Goal: Task Accomplishment & Management: Complete application form

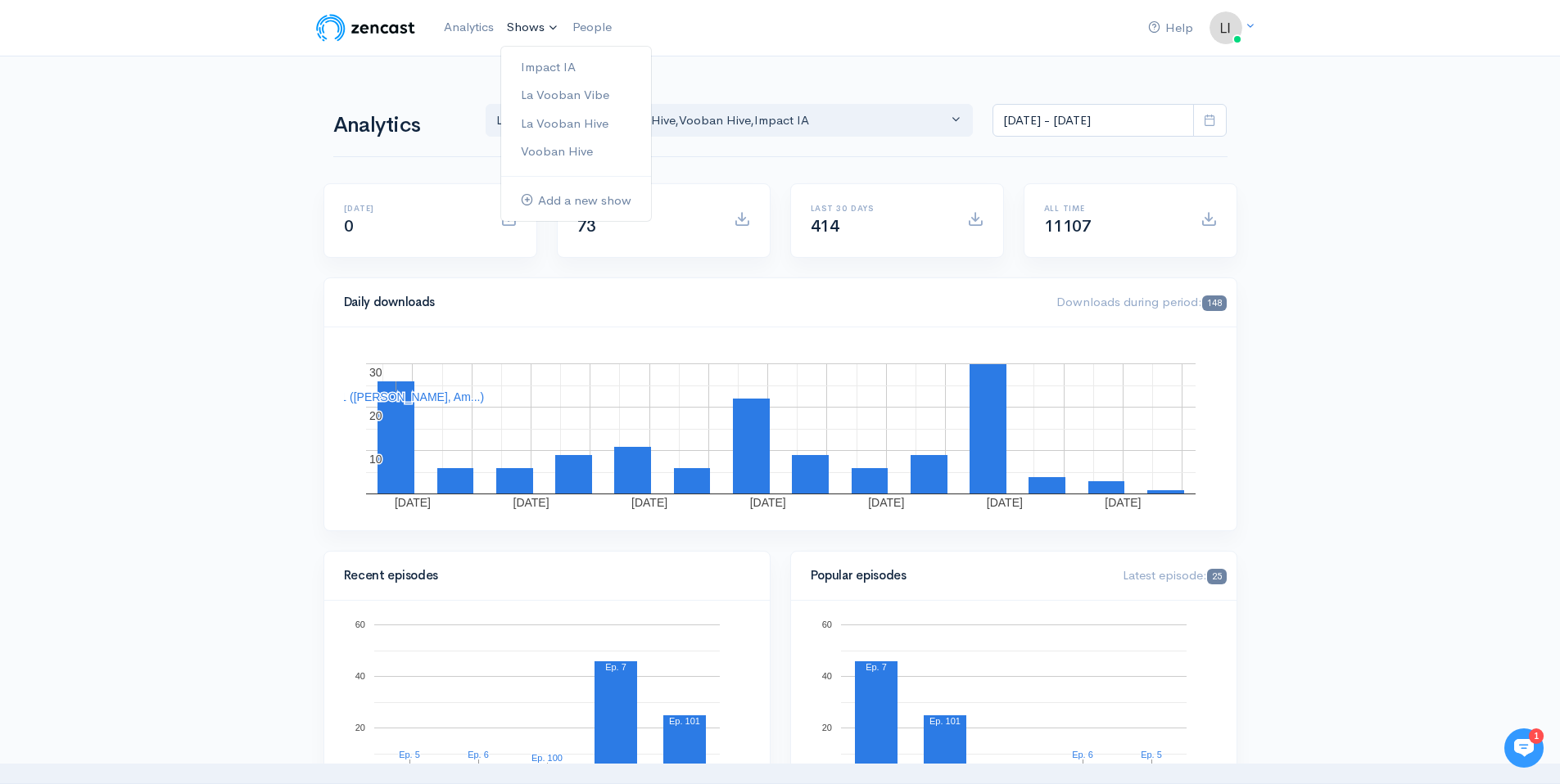
click at [521, 32] on link "Shows" at bounding box center [533, 27] width 66 height 36
click at [583, 127] on link "La Vooban Hive" at bounding box center [576, 124] width 150 height 28
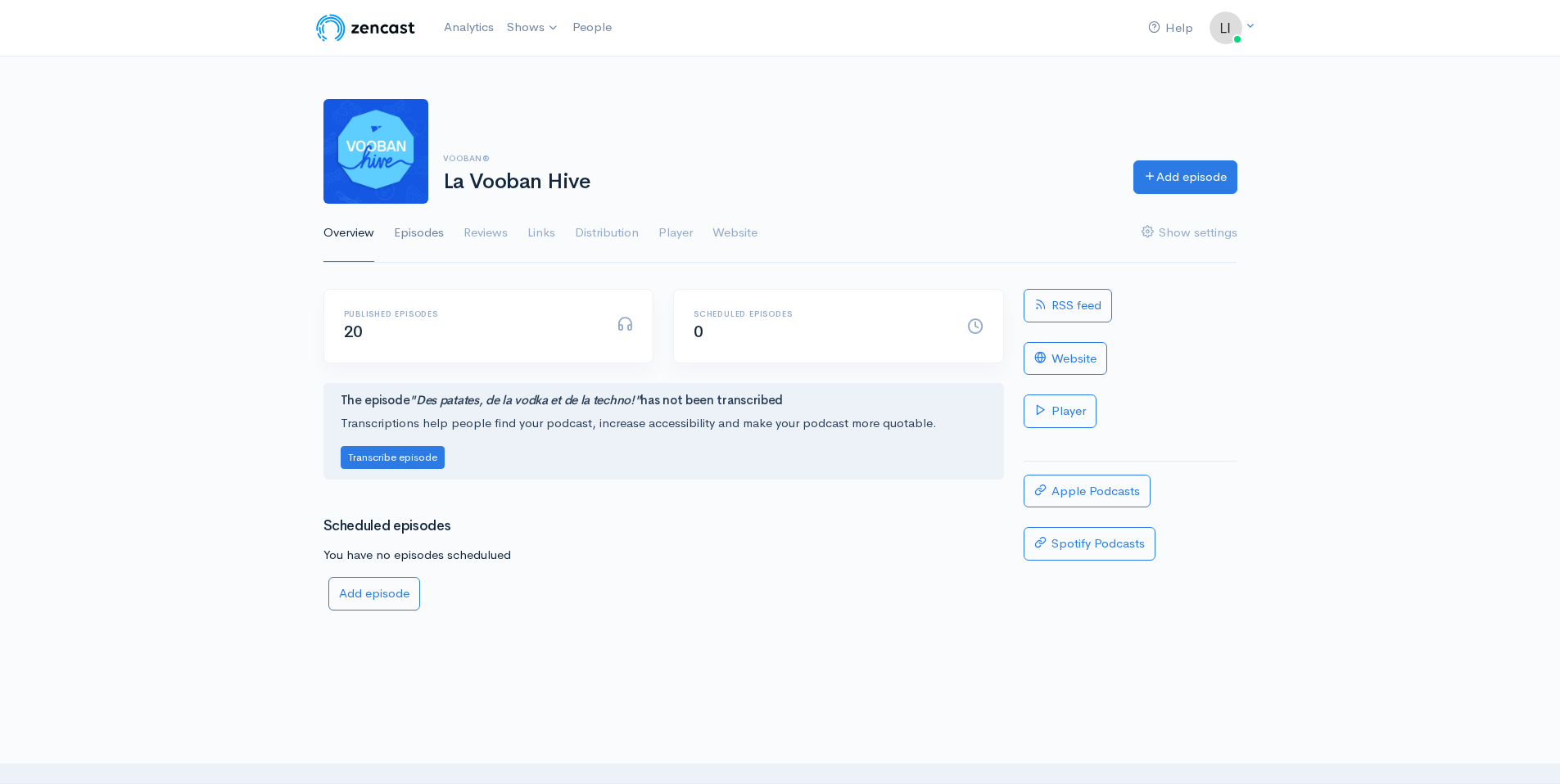
click at [427, 230] on link "Episodes" at bounding box center [418, 234] width 50 height 59
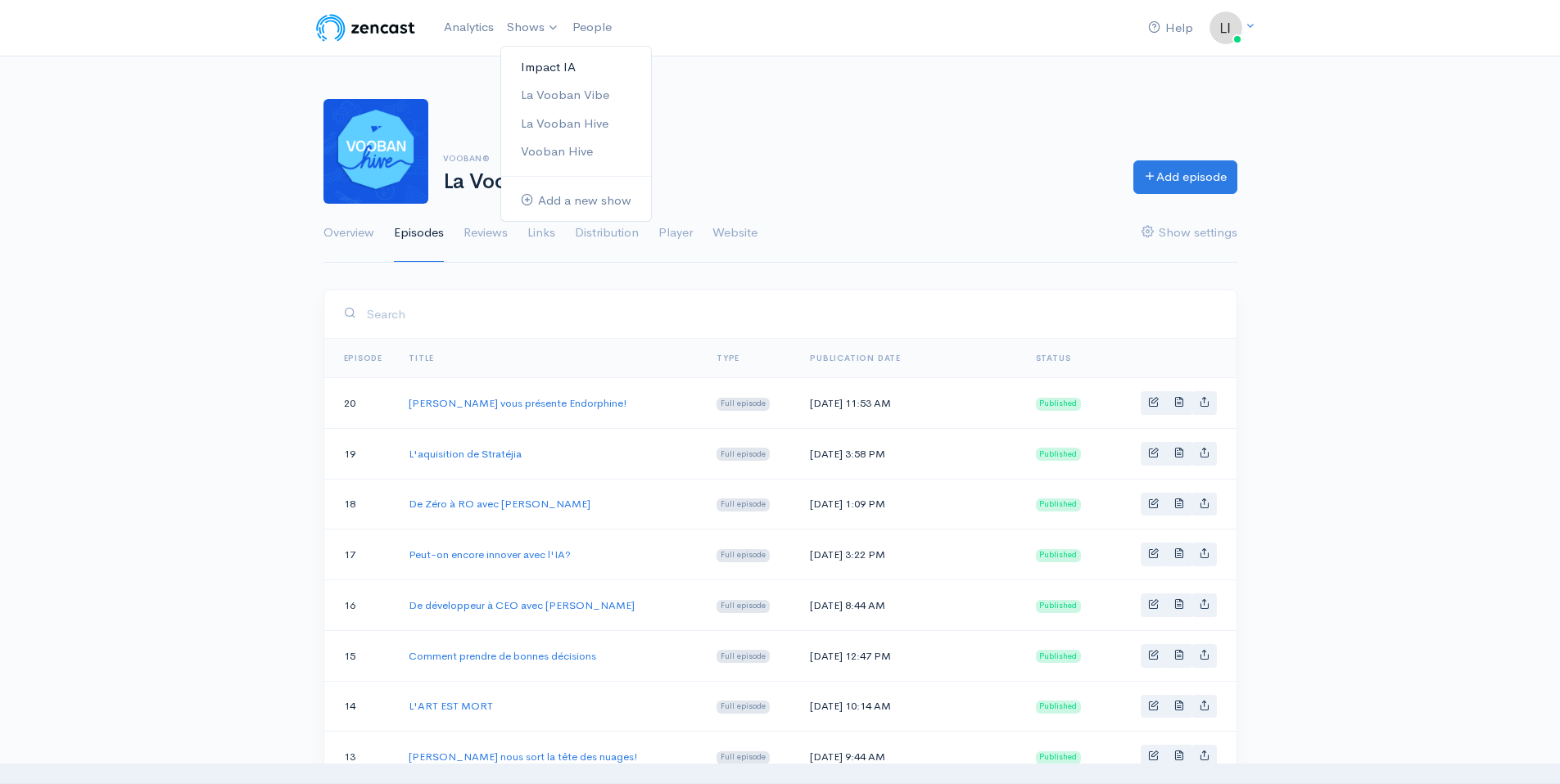
click at [547, 63] on link "Impact IA" at bounding box center [576, 67] width 150 height 28
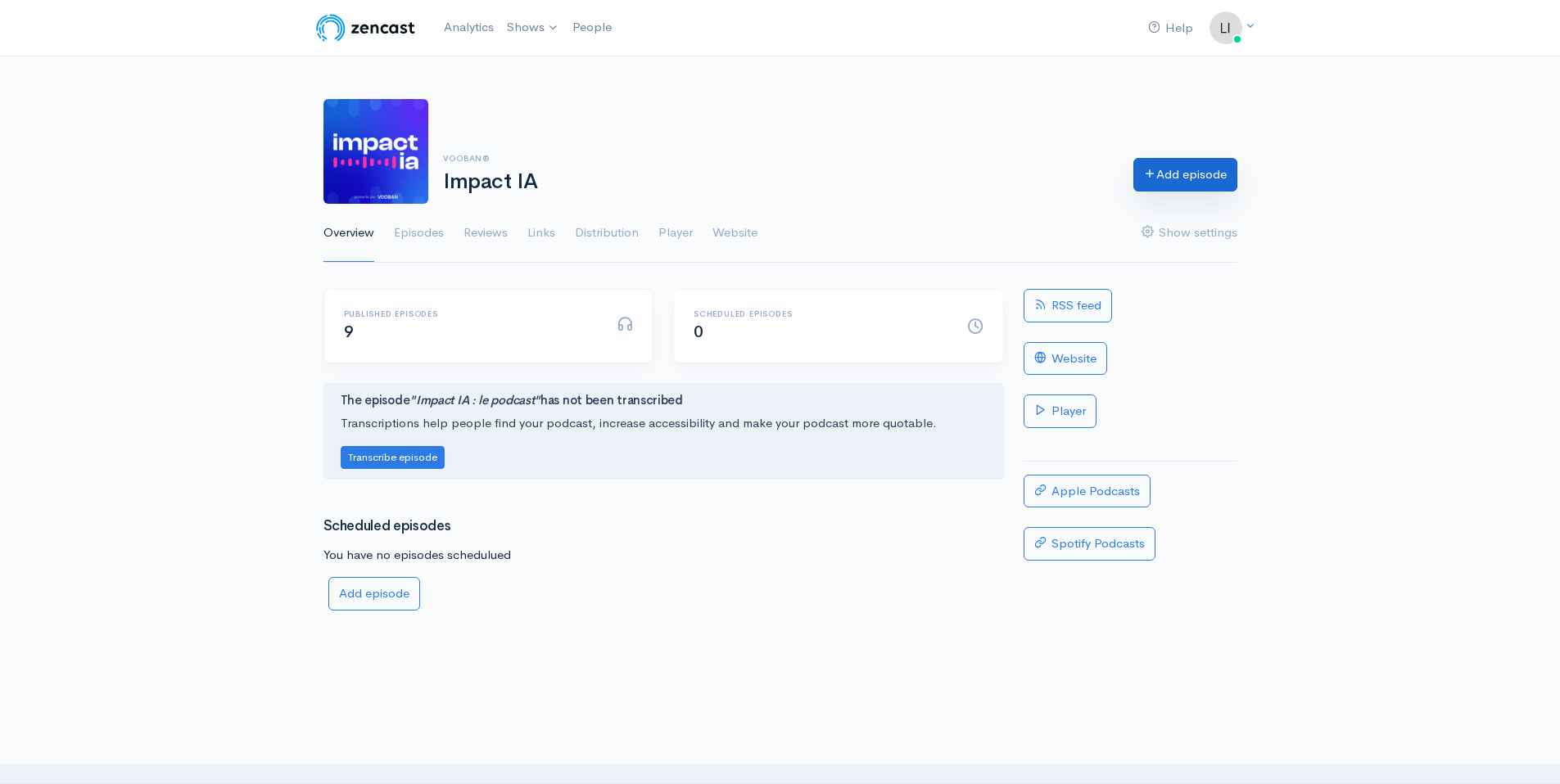
click at [1183, 182] on link "Add episode" at bounding box center [1186, 175] width 104 height 33
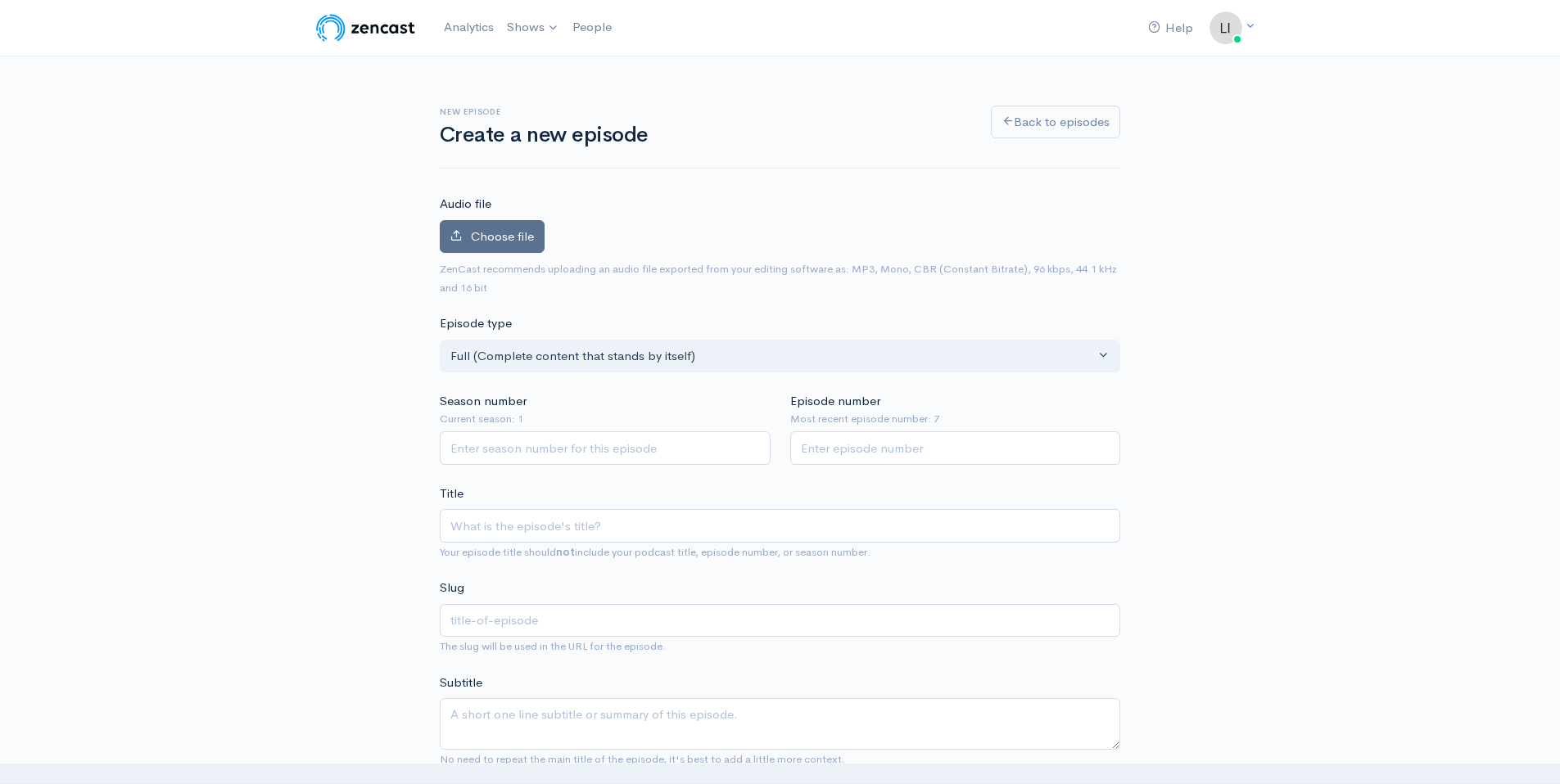
click at [512, 236] on span "Choose file" at bounding box center [503, 236] width 63 height 16
click at [0, 0] on input "Choose file" at bounding box center [0, 0] width 0 height 0
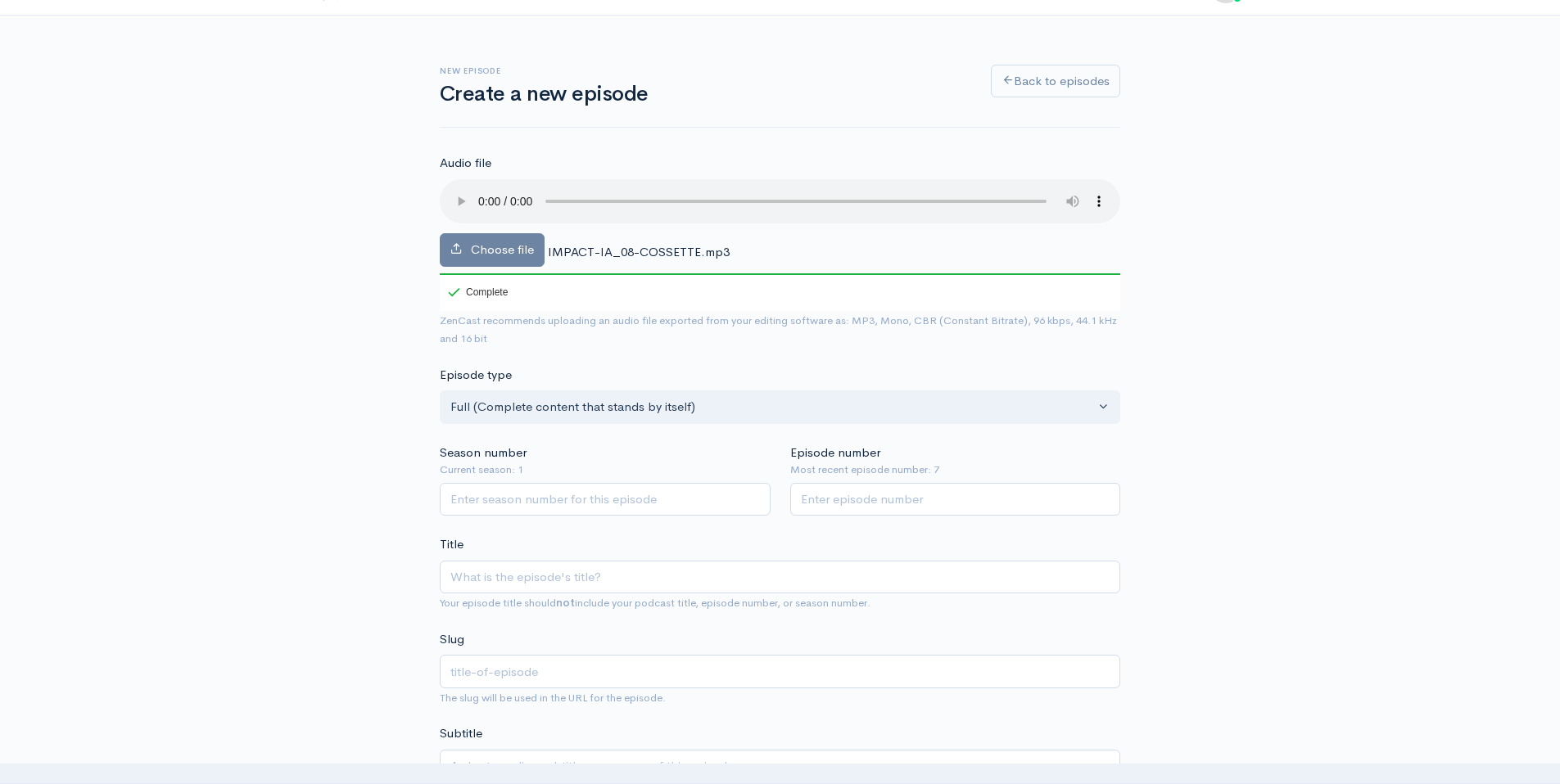
scroll to position [74, 0]
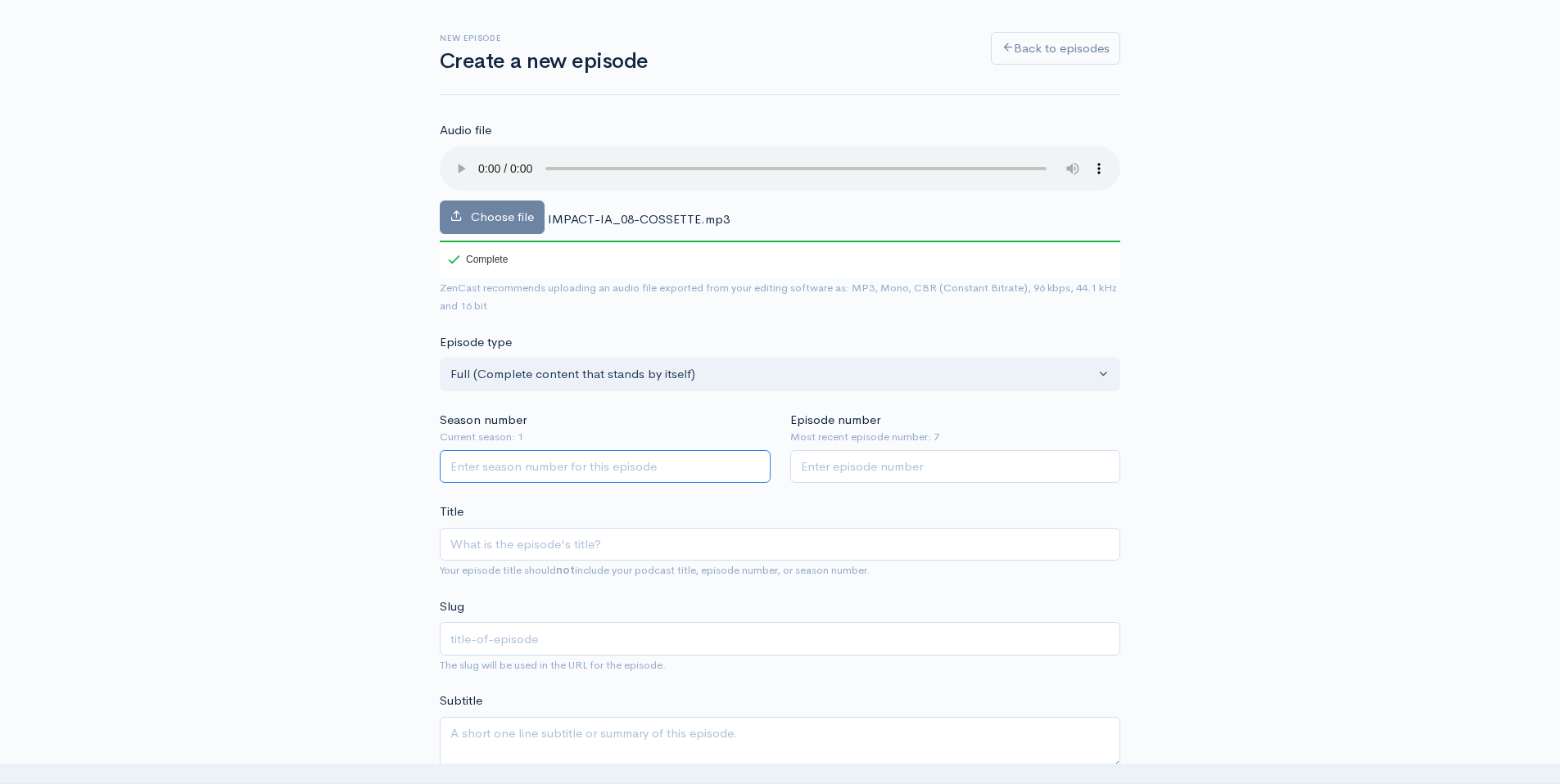
click at [537, 450] on input "Season number" at bounding box center [605, 467] width 331 height 33
click at [755, 463] on input "1" at bounding box center [605, 467] width 331 height 33
click at [755, 463] on input "2" at bounding box center [605, 467] width 331 height 33
click at [755, 463] on input "3" at bounding box center [605, 467] width 331 height 33
click at [755, 463] on input "4" at bounding box center [605, 467] width 331 height 33
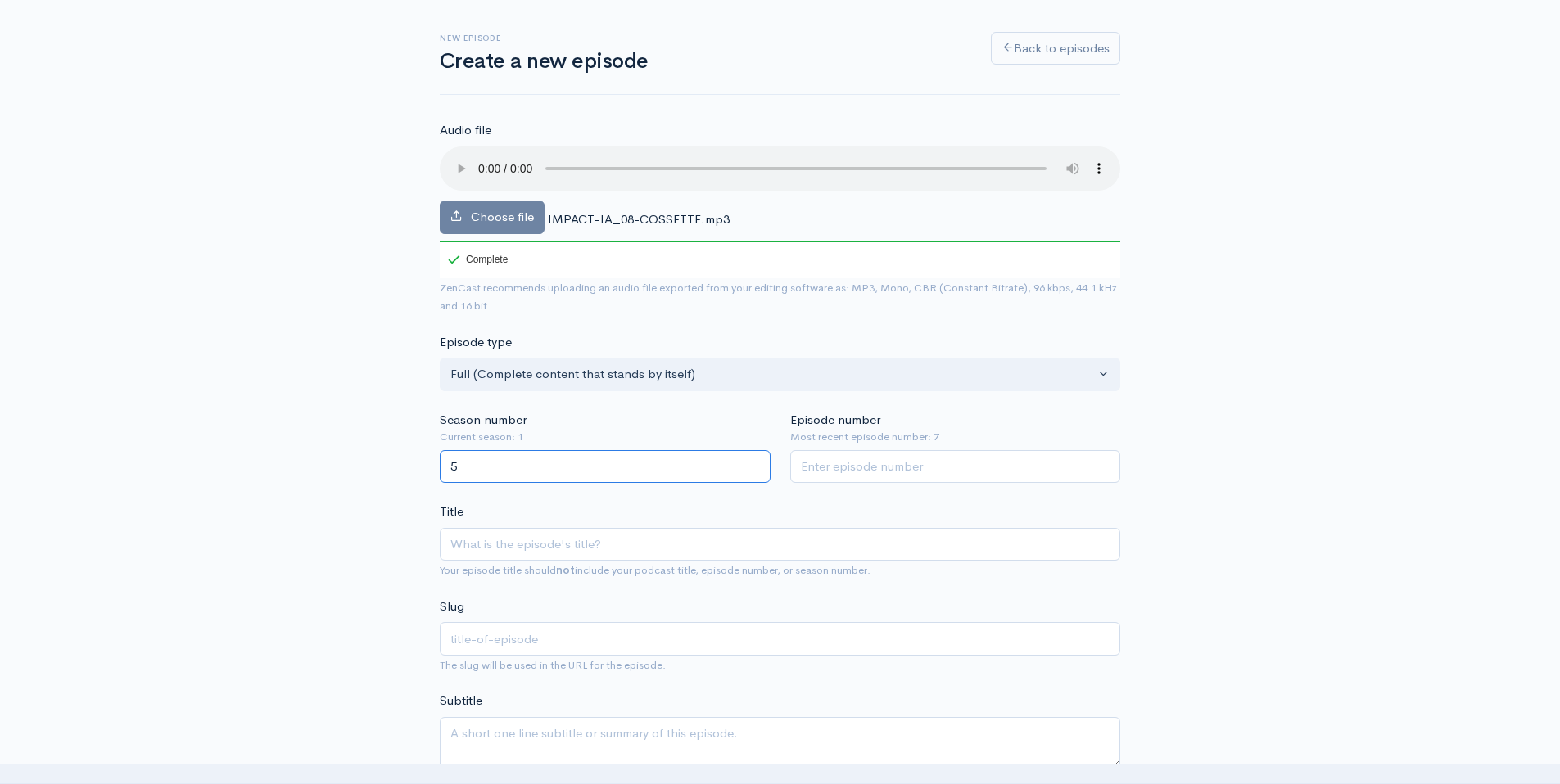
click at [755, 463] on input "5" at bounding box center [605, 467] width 331 height 33
click at [755, 463] on input "6" at bounding box center [605, 467] width 331 height 33
click at [755, 463] on input "7" at bounding box center [605, 467] width 331 height 33
click at [755, 463] on input "8" at bounding box center [605, 467] width 331 height 33
click at [757, 468] on input "7" at bounding box center [605, 467] width 331 height 33
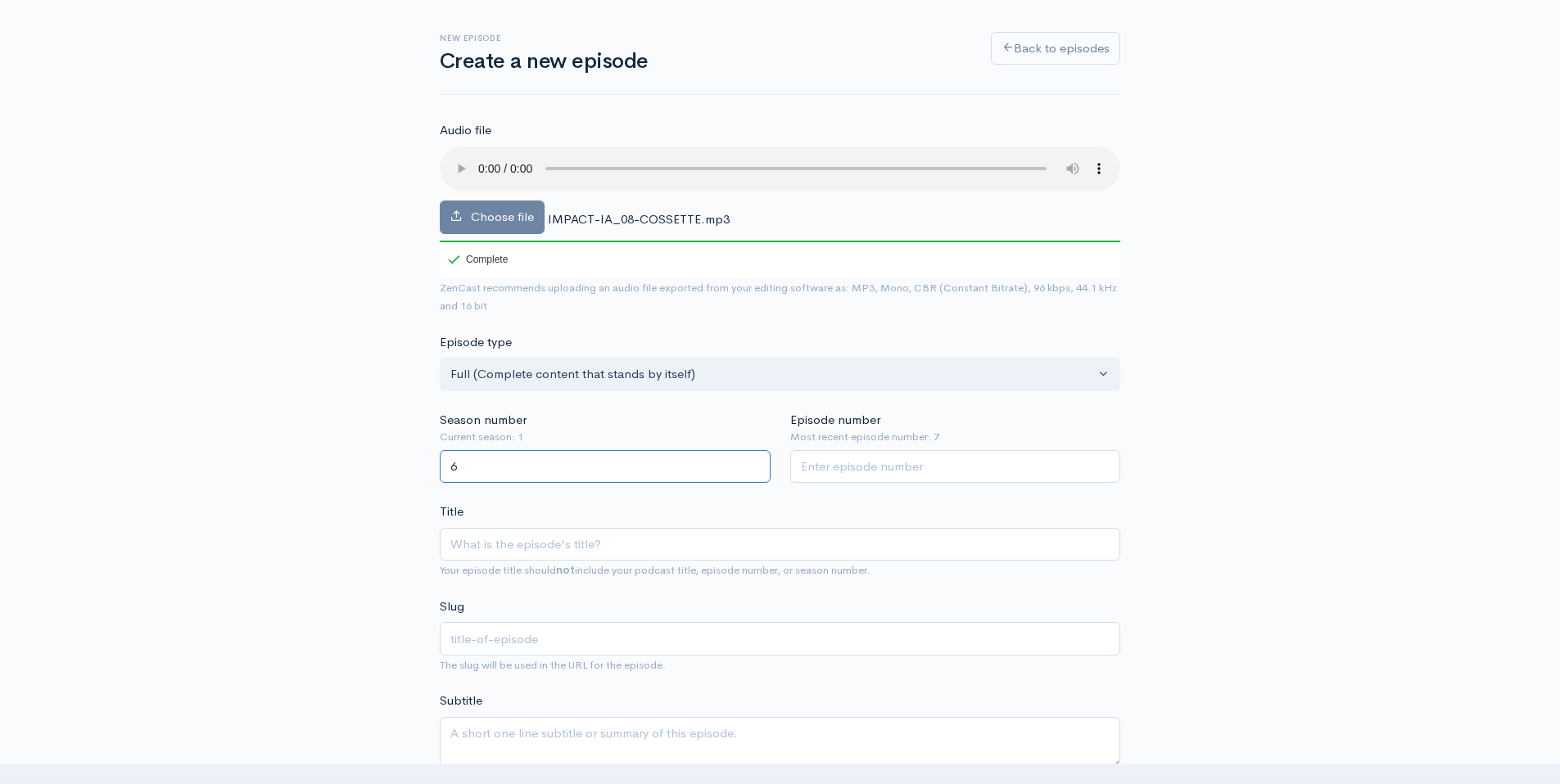
click at [757, 468] on input "6" at bounding box center [605, 467] width 331 height 33
click at [757, 468] on input "5" at bounding box center [605, 467] width 331 height 33
click at [757, 468] on input "4" at bounding box center [605, 467] width 331 height 33
click at [757, 468] on input "3" at bounding box center [605, 467] width 331 height 33
click at [757, 468] on input "2" at bounding box center [605, 467] width 331 height 33
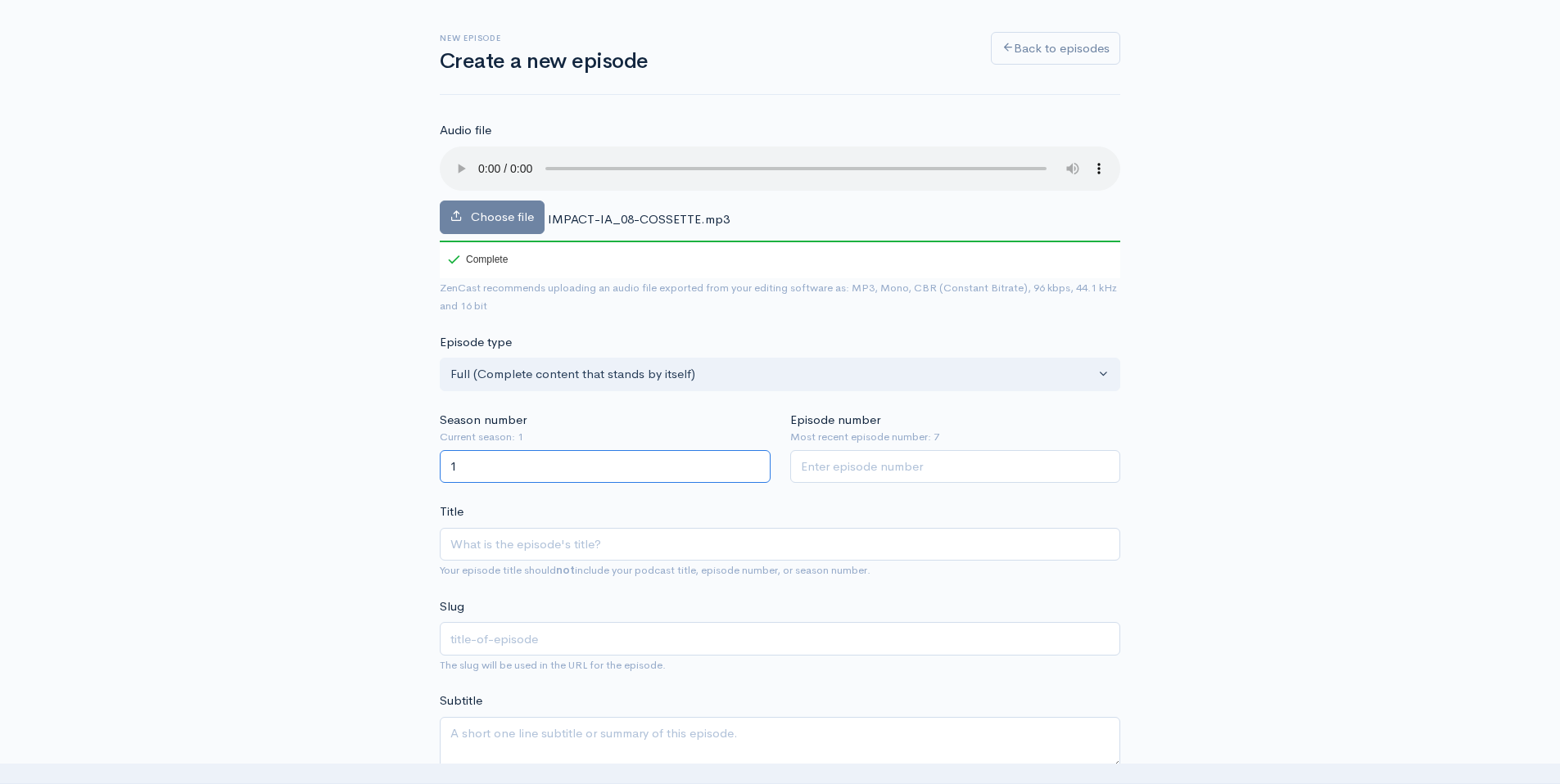
type input "1"
click at [757, 468] on input "1" at bounding box center [605, 467] width 331 height 33
click at [863, 457] on input "Episode number" at bounding box center [955, 467] width 331 height 33
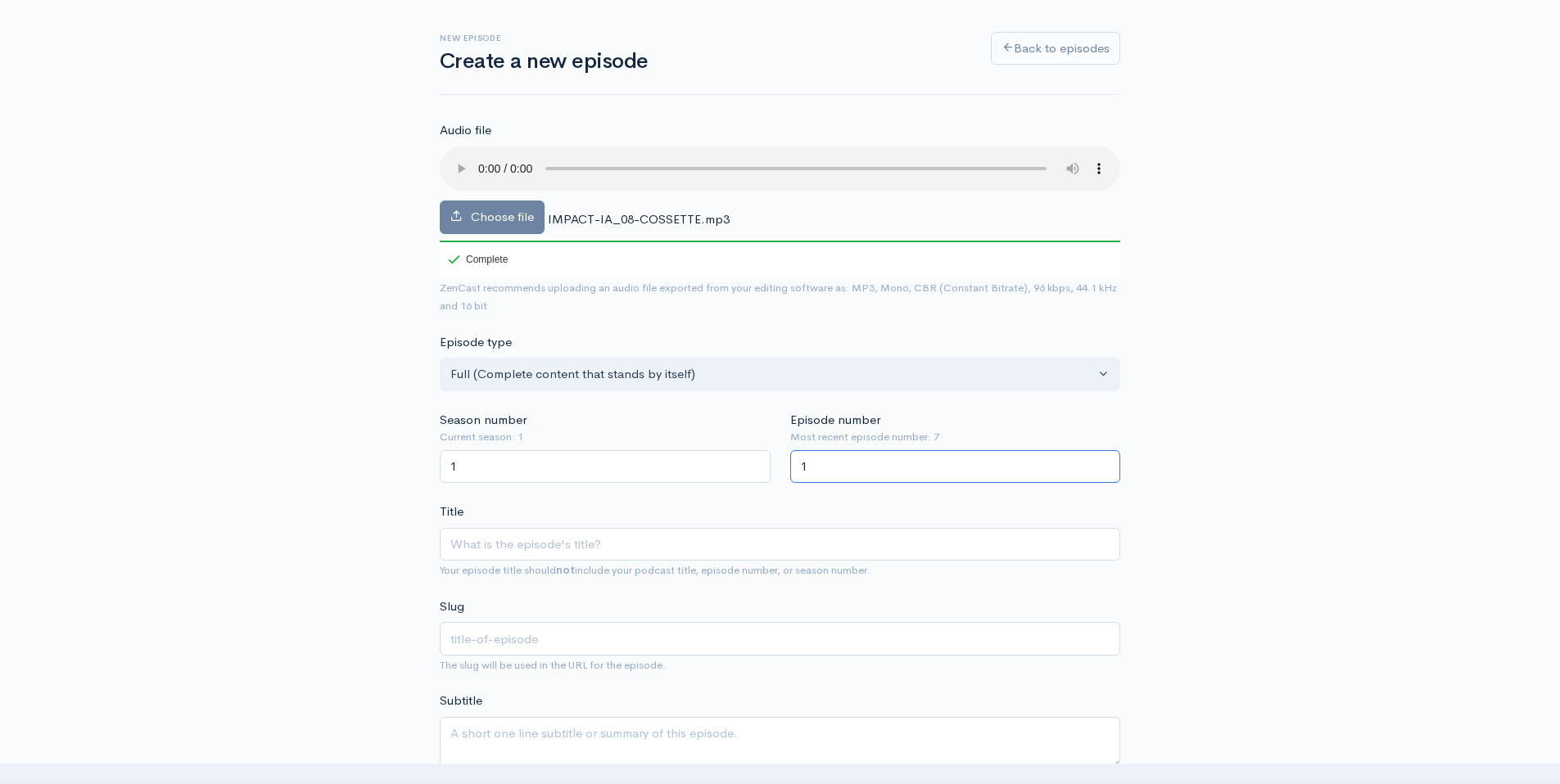
click at [1105, 463] on input "1" at bounding box center [955, 467] width 331 height 33
click at [1105, 463] on input "2" at bounding box center [955, 467] width 331 height 33
click at [1105, 463] on input "3" at bounding box center [955, 467] width 331 height 33
click at [1105, 463] on input "4" at bounding box center [955, 467] width 331 height 33
click at [1105, 463] on input "5" at bounding box center [955, 467] width 331 height 33
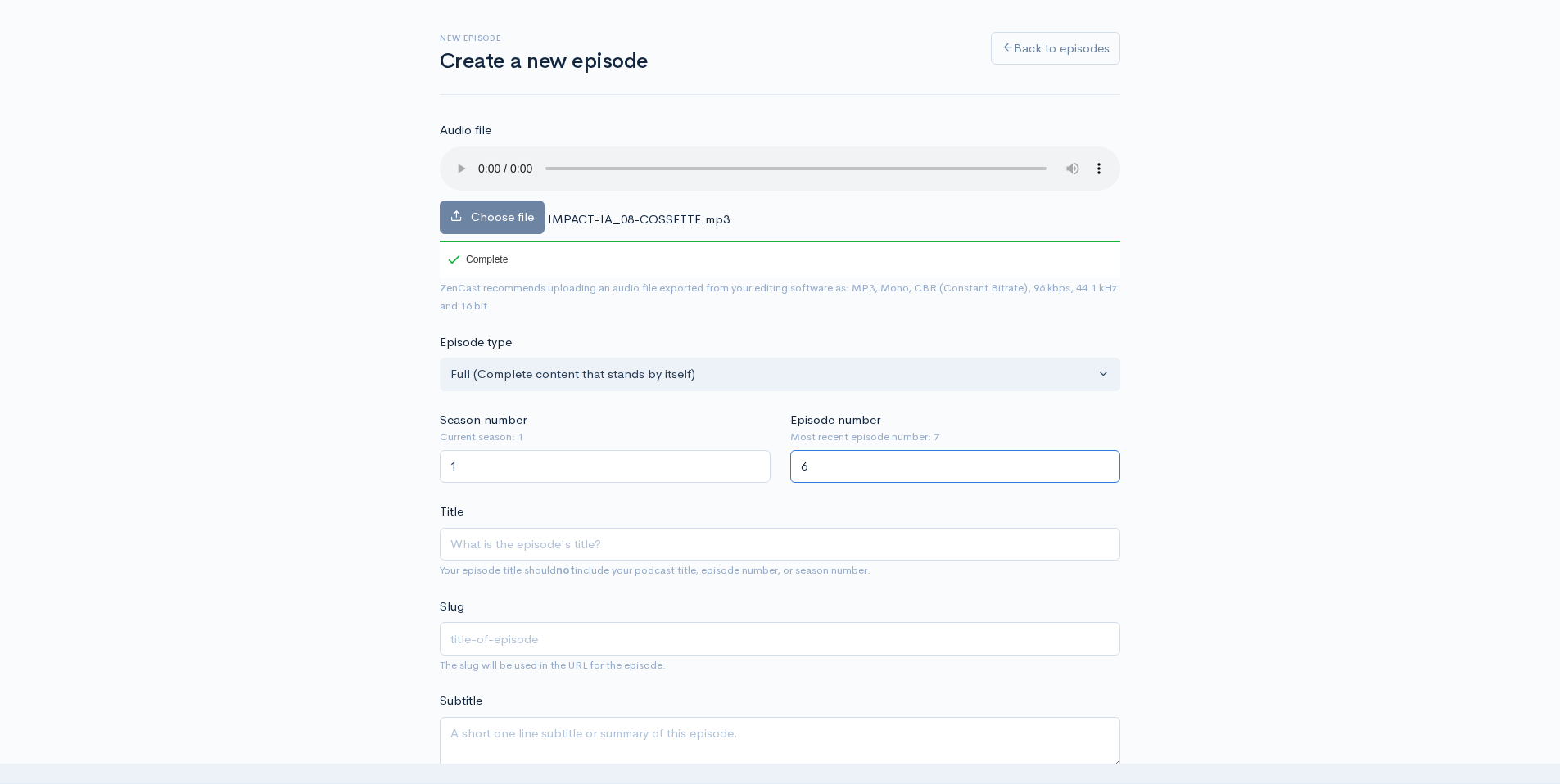
click at [1105, 463] on input "6" at bounding box center [955, 467] width 331 height 33
click at [1105, 463] on input "7" at bounding box center [955, 467] width 331 height 33
type input "8"
click at [1105, 463] on input "8" at bounding box center [955, 467] width 331 height 33
click at [620, 536] on input "Title" at bounding box center [780, 545] width 680 height 33
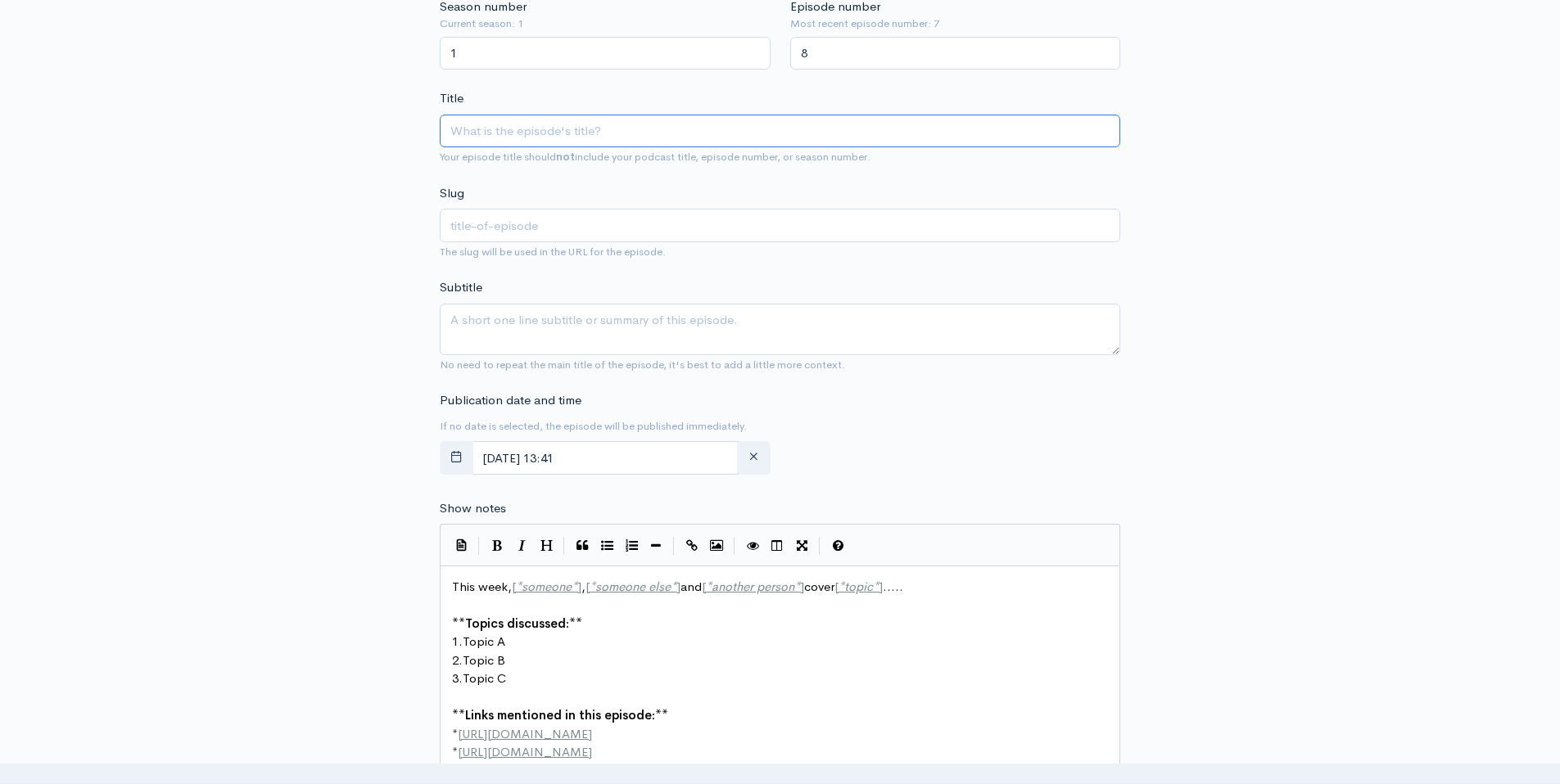
scroll to position [730, 0]
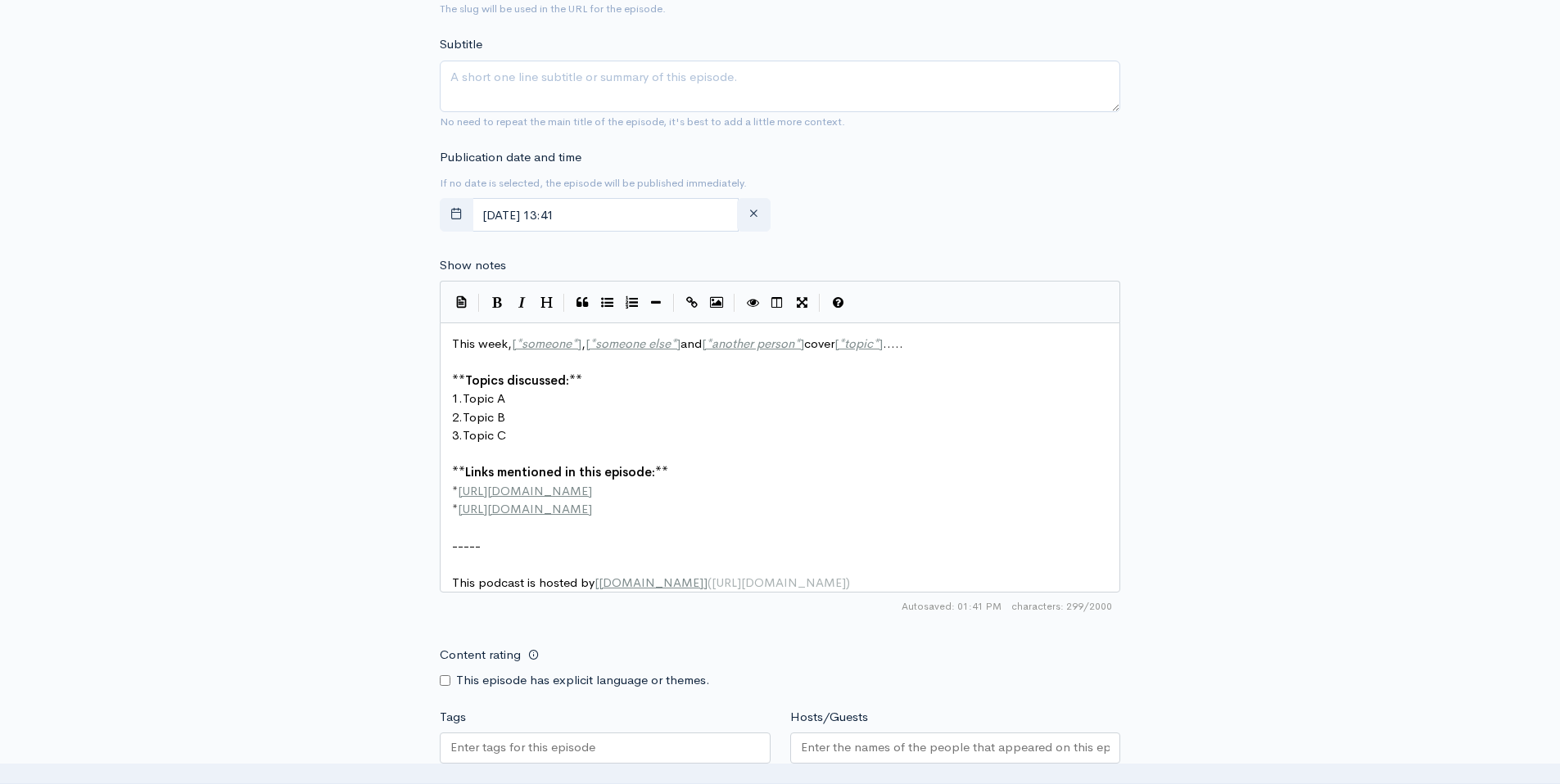
click at [620, 593] on div "xxxxxxxxxx This week, [ * someone * ] , [ * someone else * ] and [ * another pe…" at bounding box center [785, 463] width 674 height 264
type textarea "This week, [*someone*], [*someone else*] and [*another person*] cover [*topic*]…"
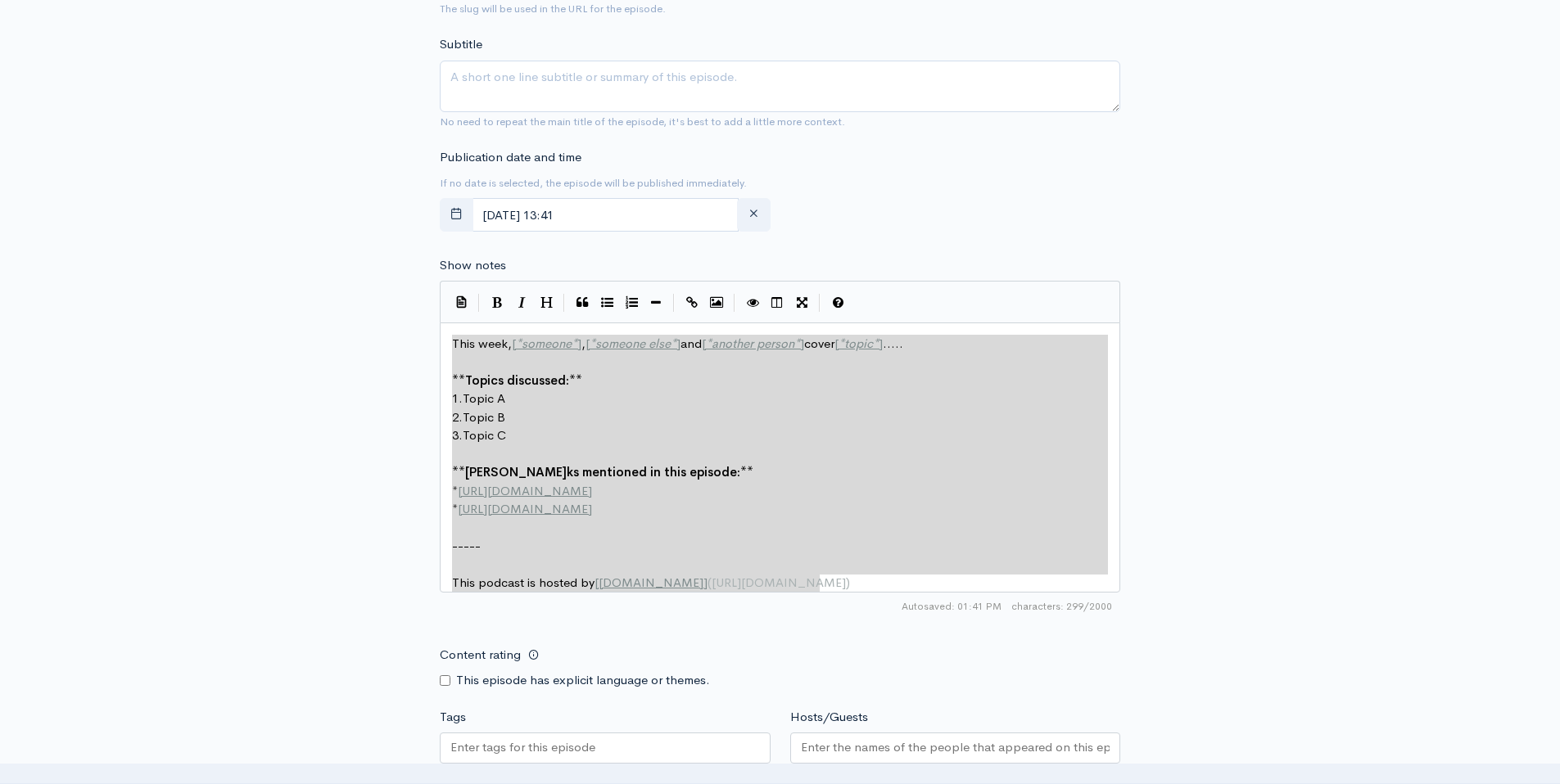
drag, startPoint x: 843, startPoint y: 587, endPoint x: 260, endPoint y: 289, distance: 654.7
paste textarea
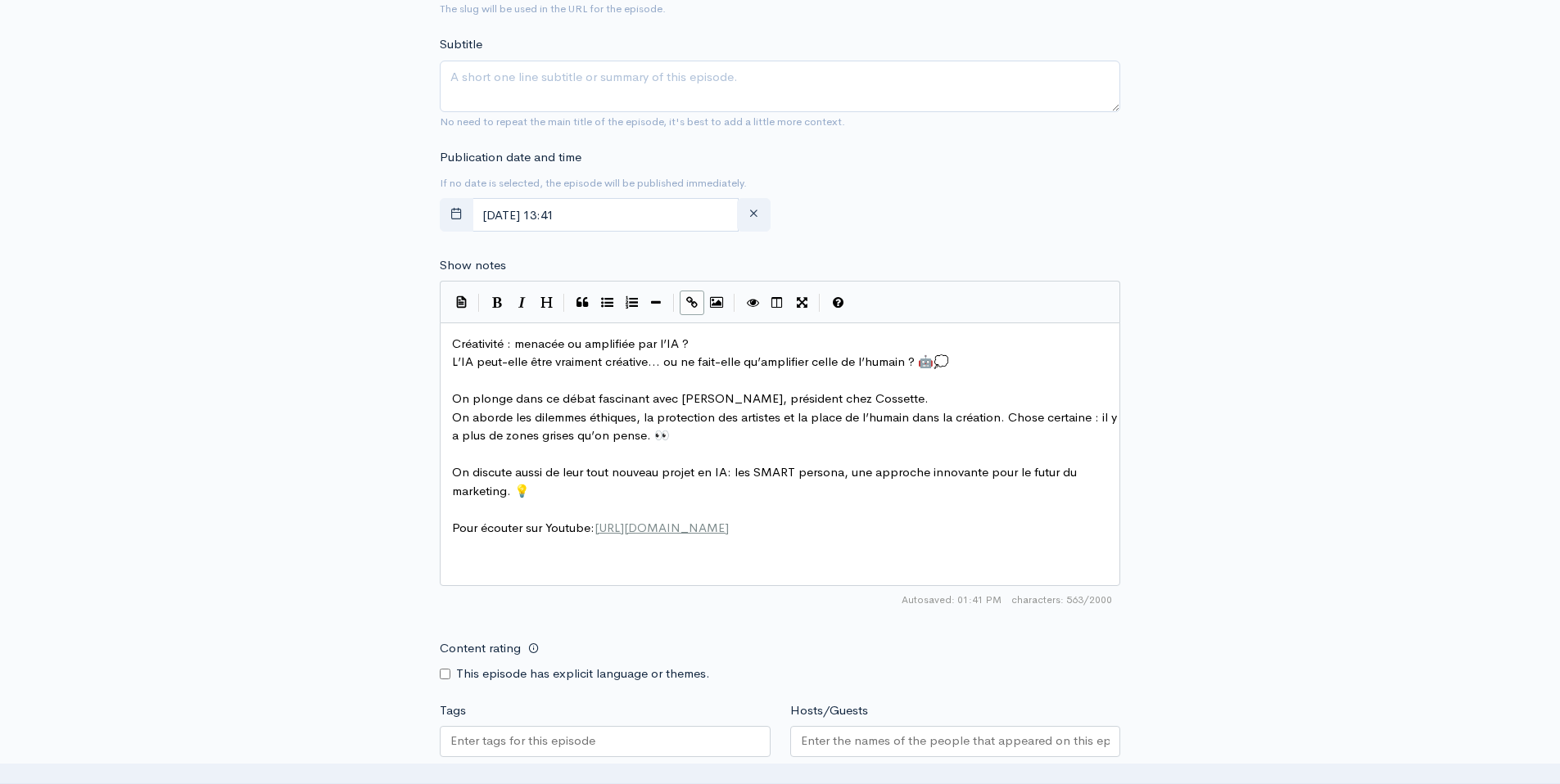
click at [829, 543] on div "x Créativité : menacée ou amplifiée par l’IA ? L’IA peut-elle être vraiment cré…" at bounding box center [800, 475] width 704 height 287
click at [655, 497] on pre "On discute aussi de leur tout nouveau projet en IA: les SMART persona, une appr…" at bounding box center [785, 482] width 674 height 37
type textarea "Créativité : menacée ou amplifiée par l’IA ?"
drag, startPoint x: 681, startPoint y: 342, endPoint x: 344, endPoint y: 336, distance: 337.1
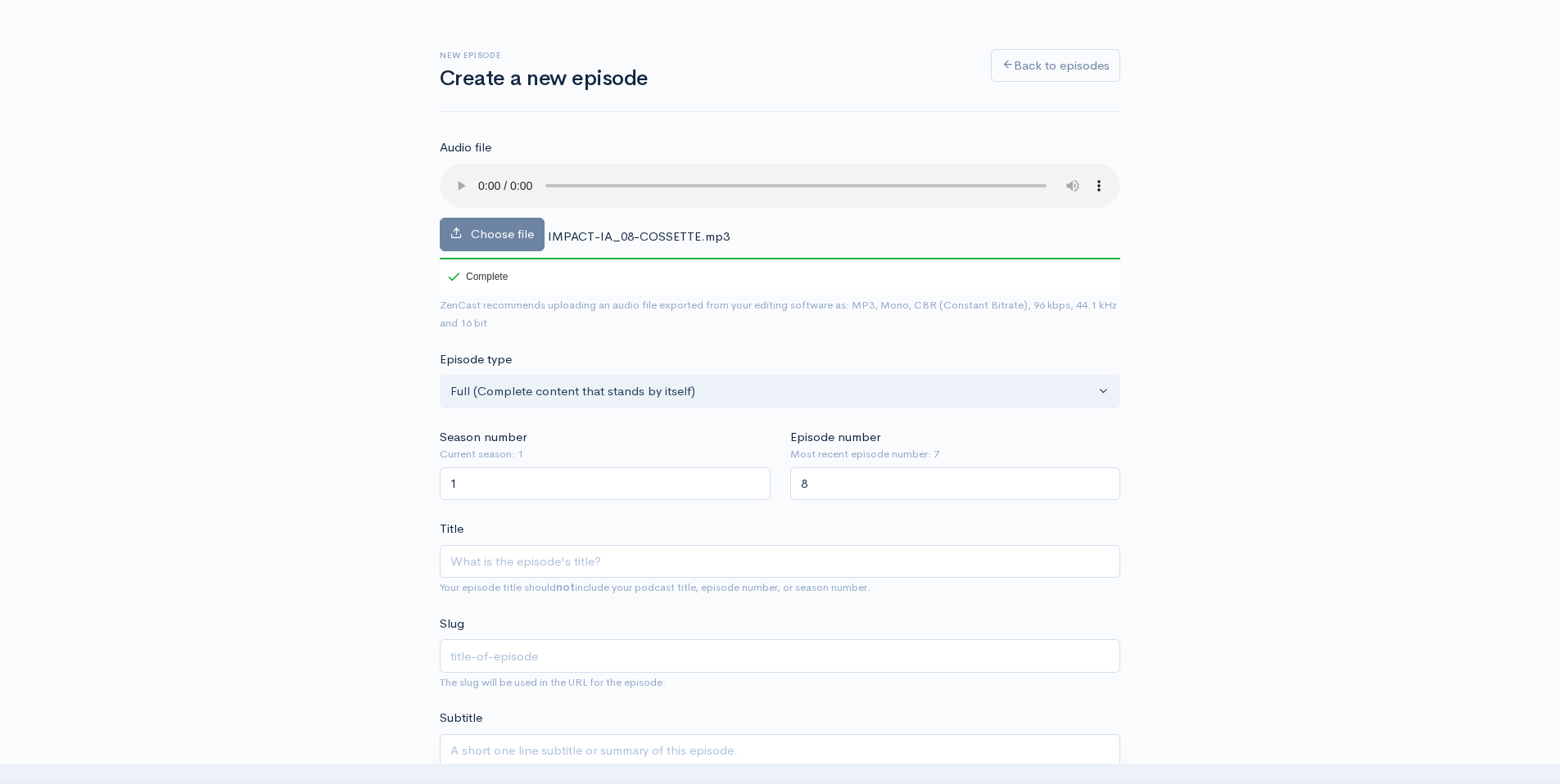
scroll to position [138, 0]
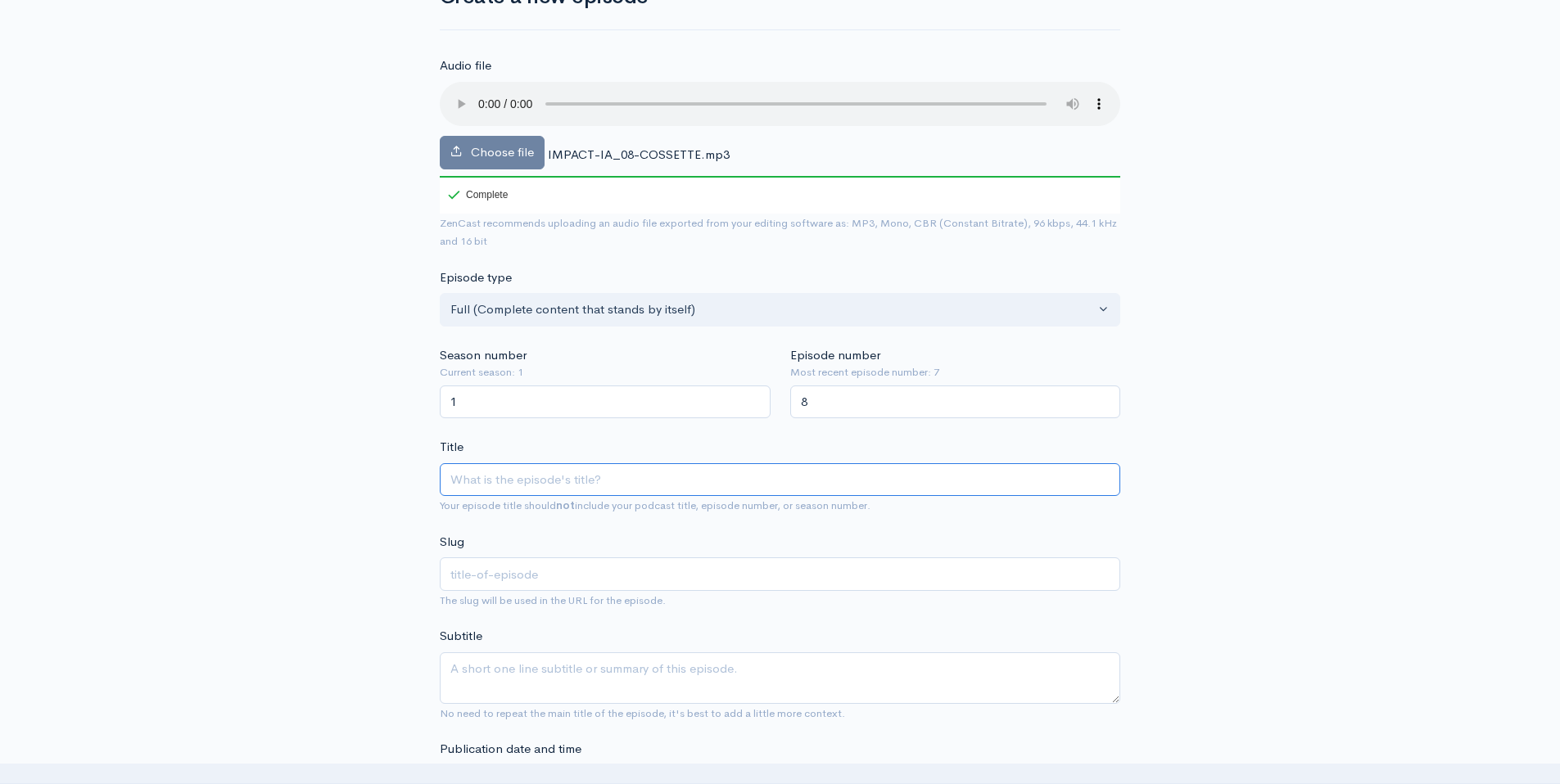
click at [518, 476] on input "Title" at bounding box center [780, 480] width 680 height 33
paste input "Cossette et l’IA : menace ou moteur pour la créativité ?"
type input "Cossette et l’IA : menace ou moteur pour la créativité ?"
type input "cossette-et-lia-menace-ou-moteur-pour-la-creativite"
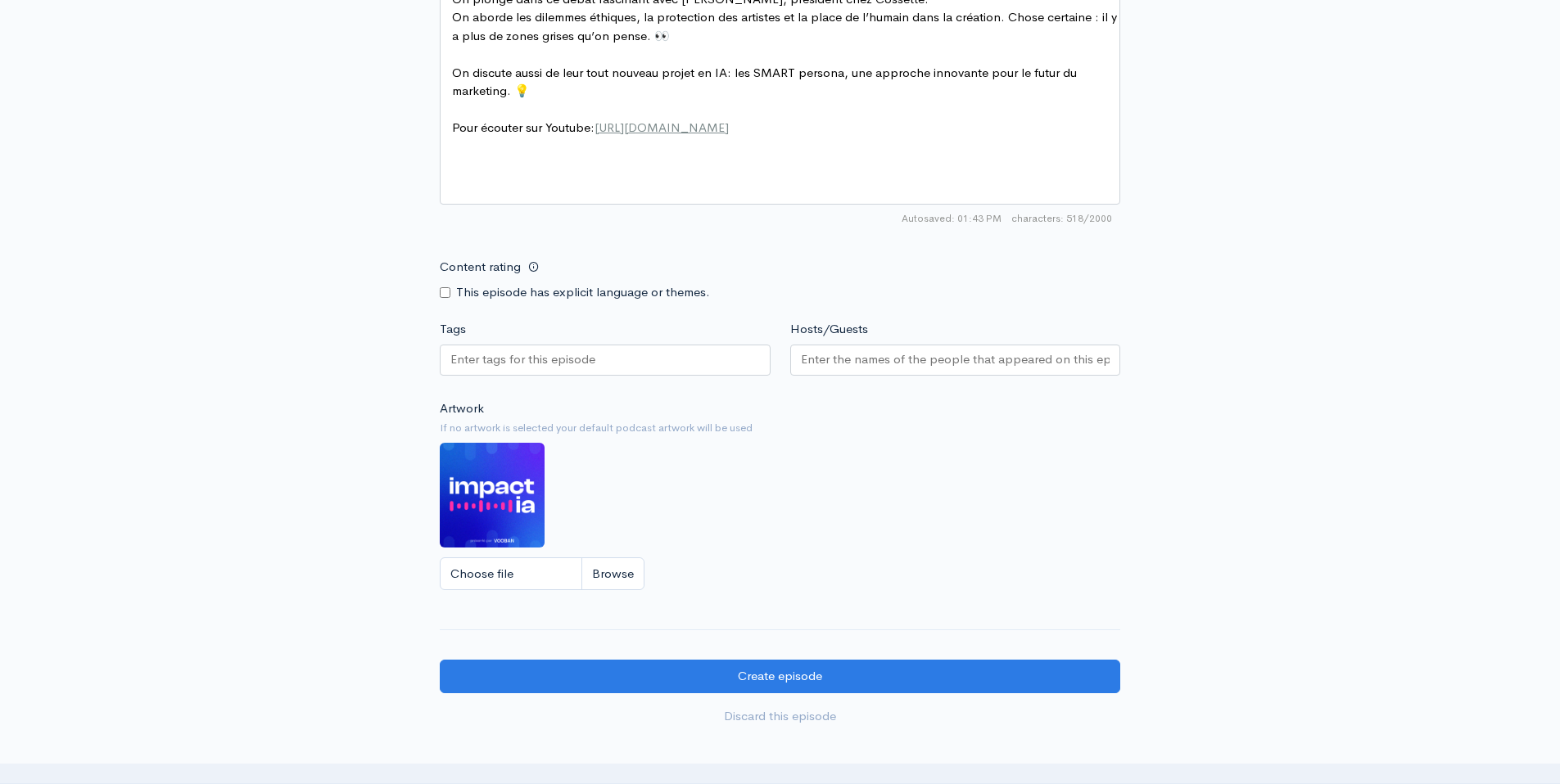
scroll to position [1258, 0]
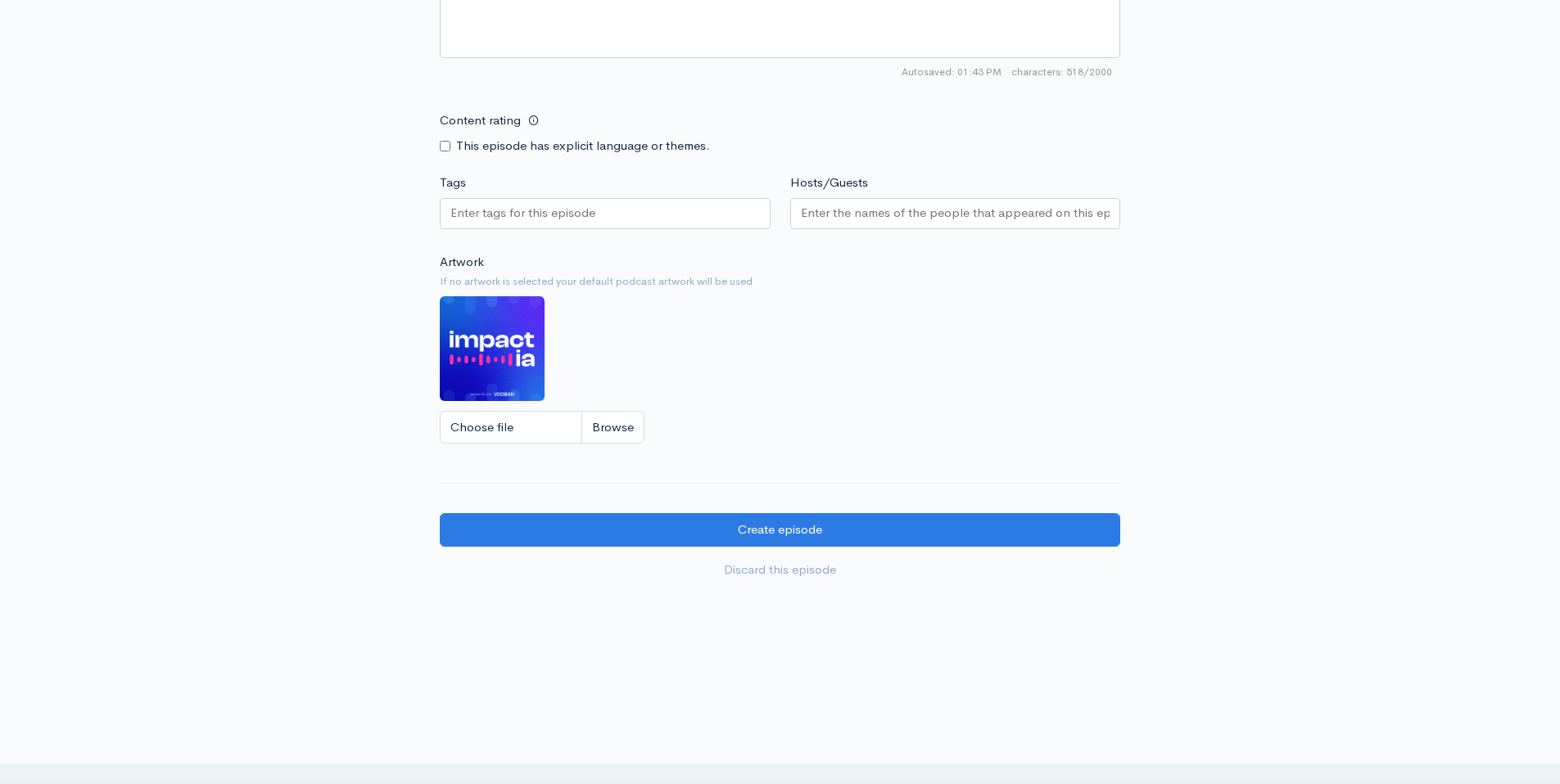
type input "Cossette et l’IA : menace ou moteur pour la créativité ?"
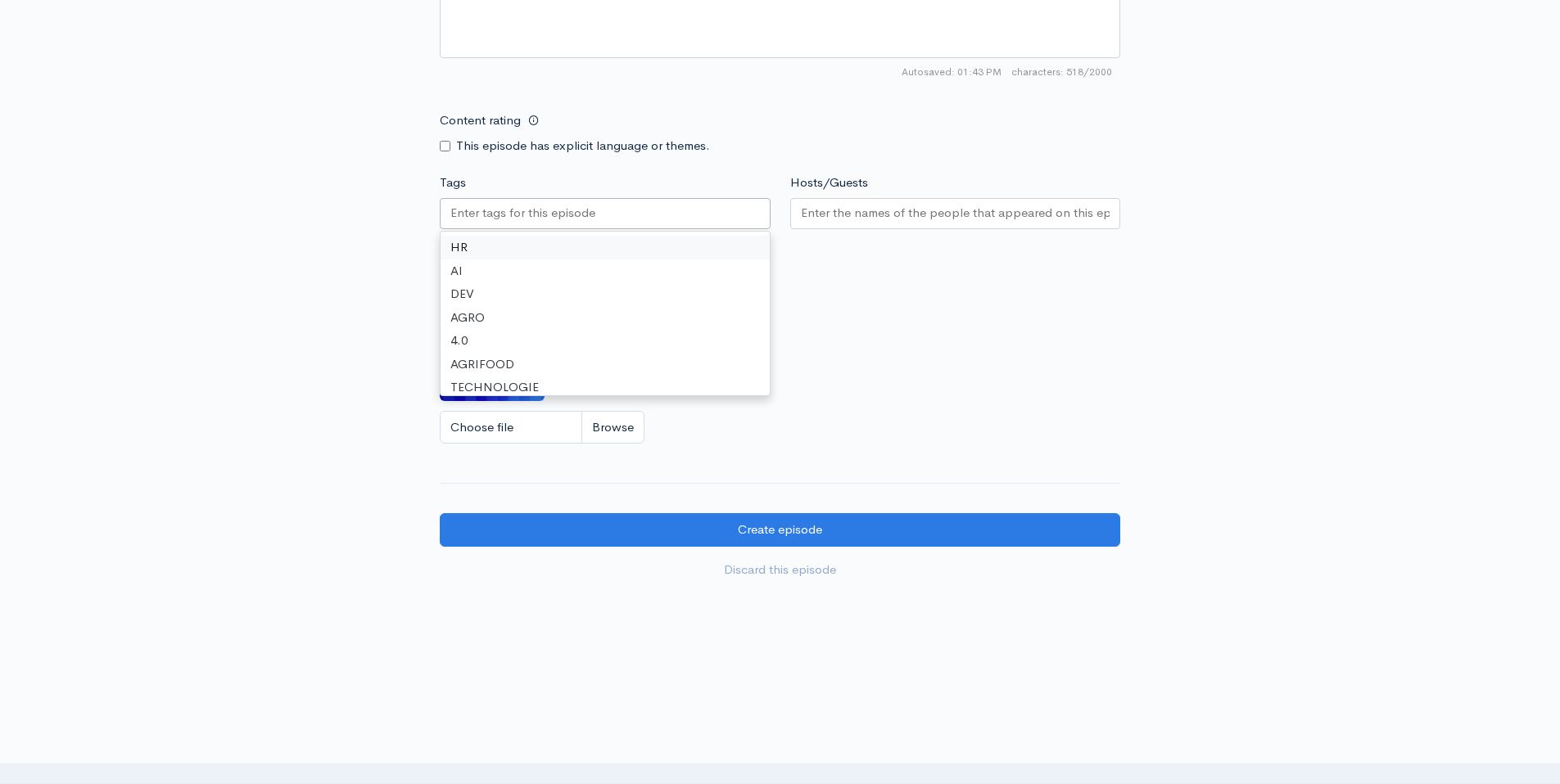
click at [541, 221] on input "Tags" at bounding box center [524, 213] width 147 height 19
drag, startPoint x: 576, startPoint y: 269, endPoint x: 573, endPoint y: 258, distance: 11.4
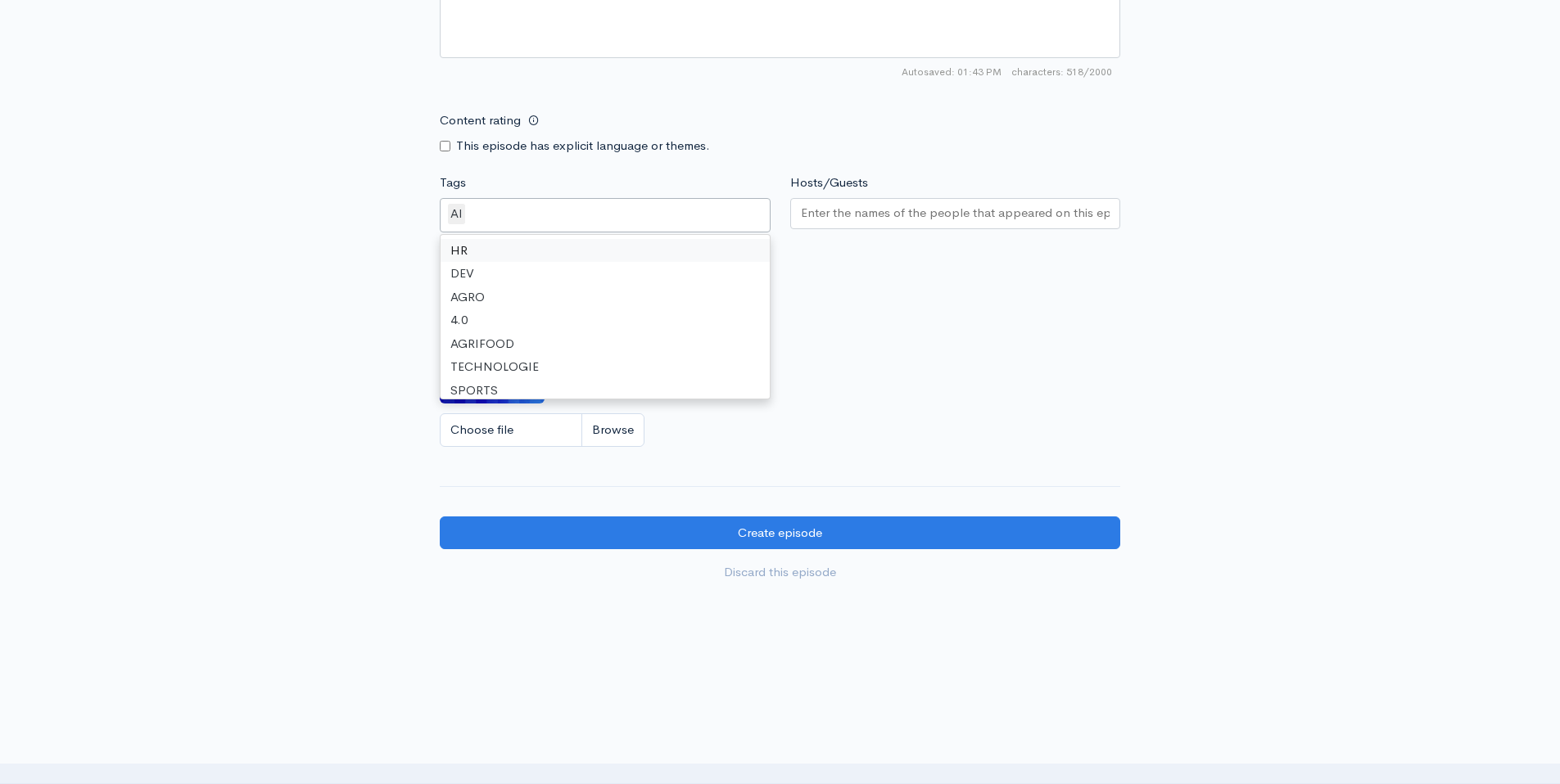
click at [585, 215] on div "AI" at bounding box center [605, 215] width 331 height 34
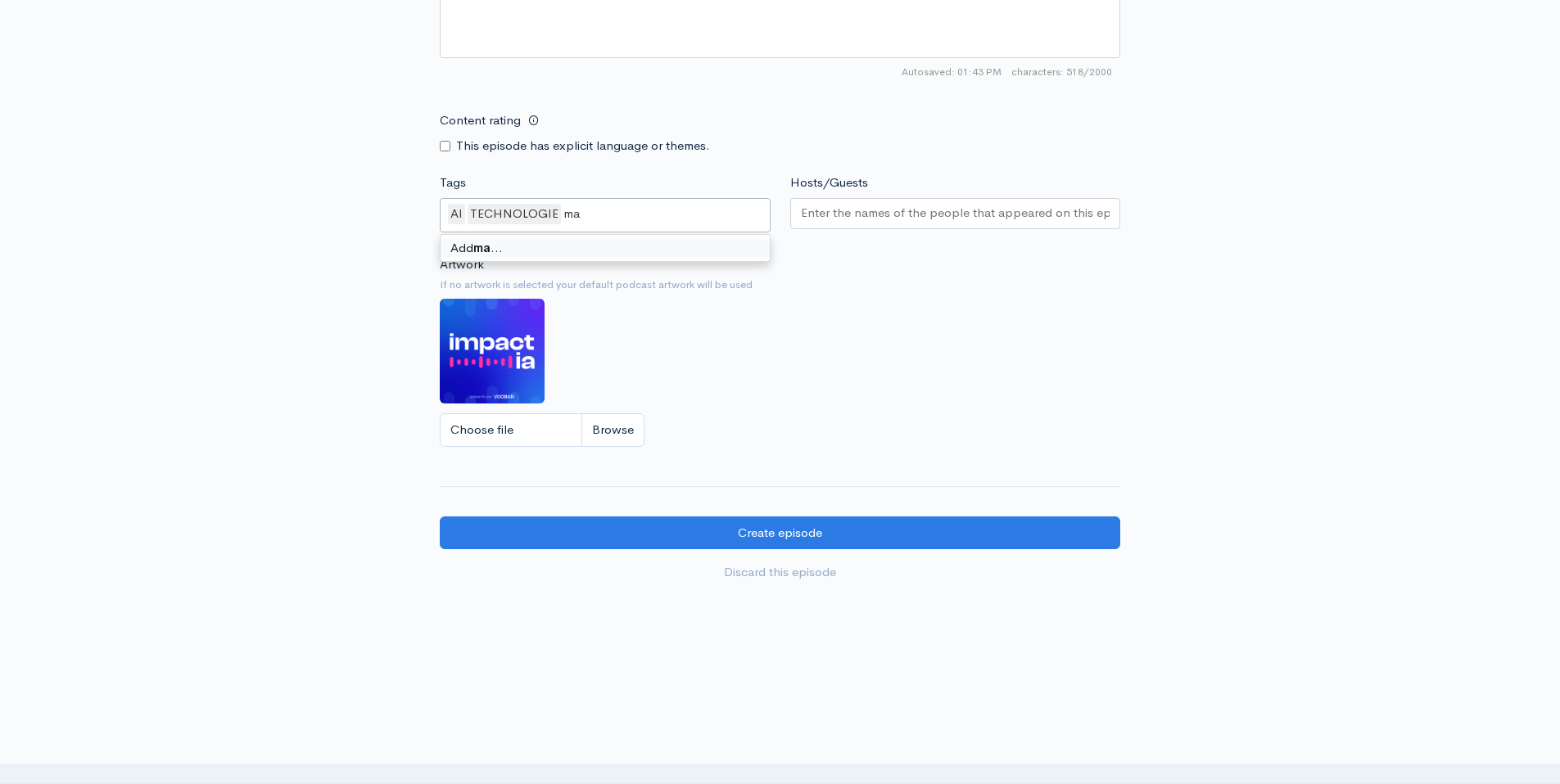
type input "m"
type input "MARKETING"
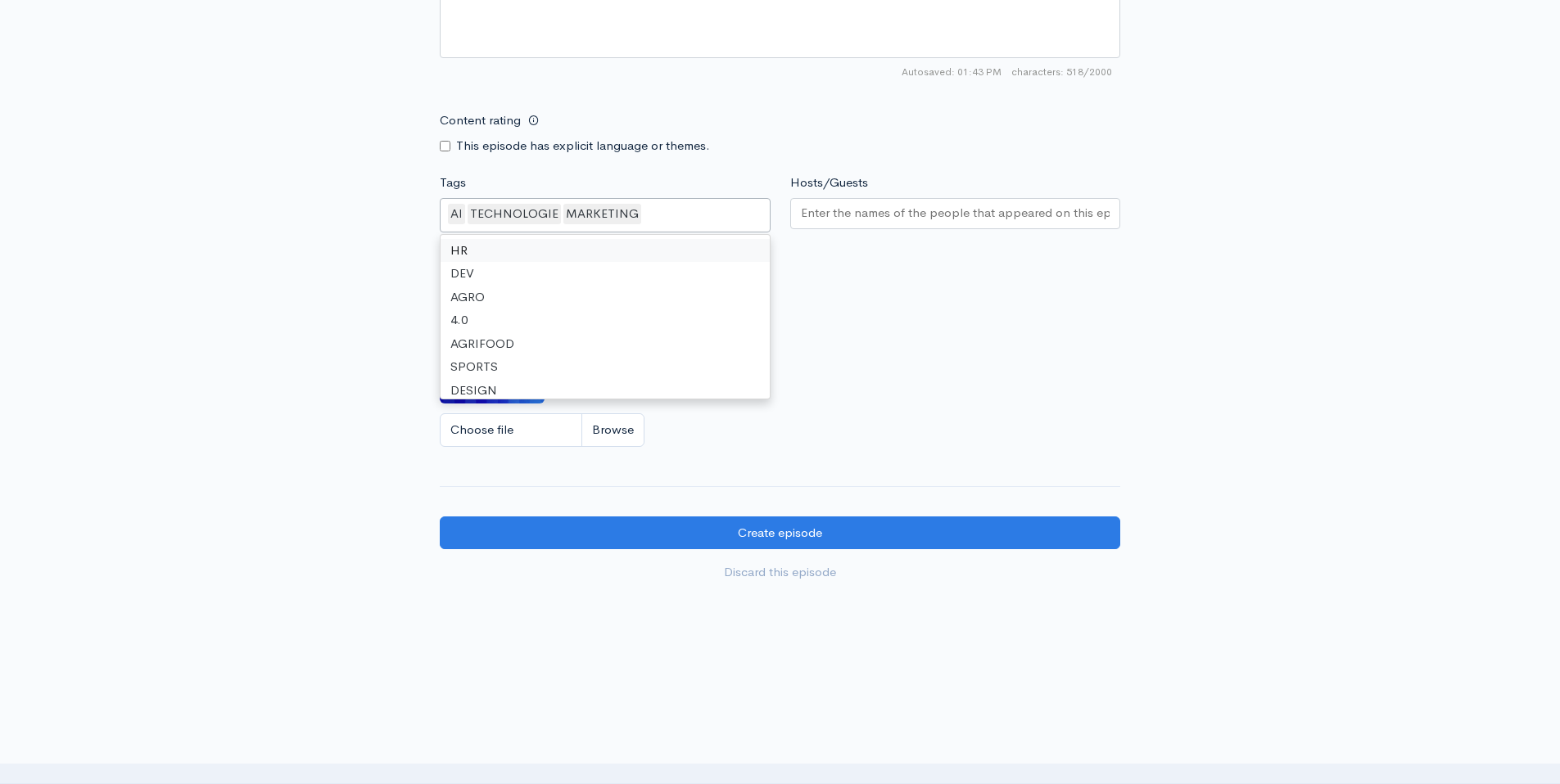
click at [862, 222] on input "Hosts/Guests" at bounding box center [955, 213] width 309 height 19
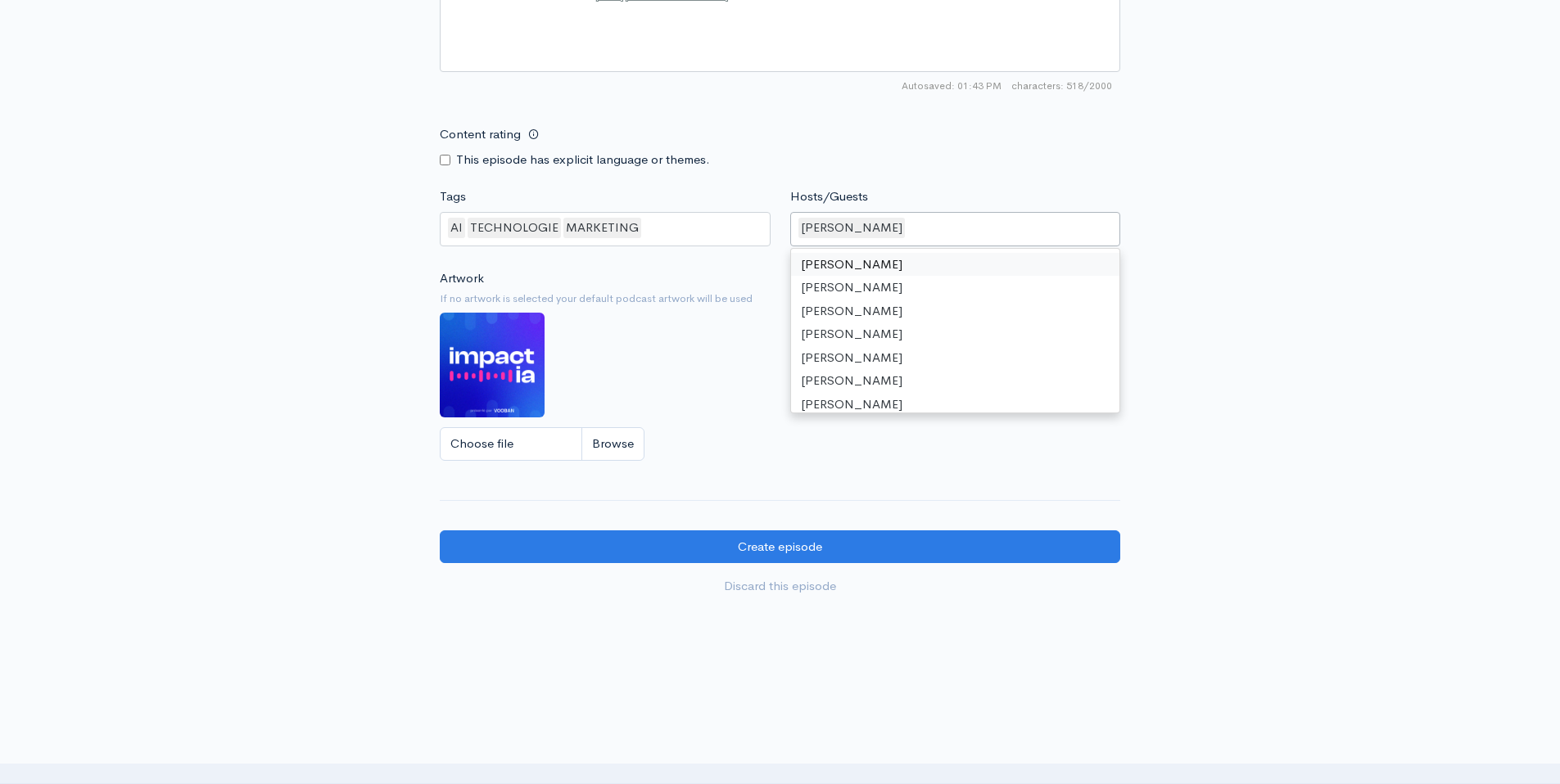
scroll to position [1245, 0]
click at [945, 224] on div "[PERSON_NAME]" at bounding box center [955, 228] width 331 height 34
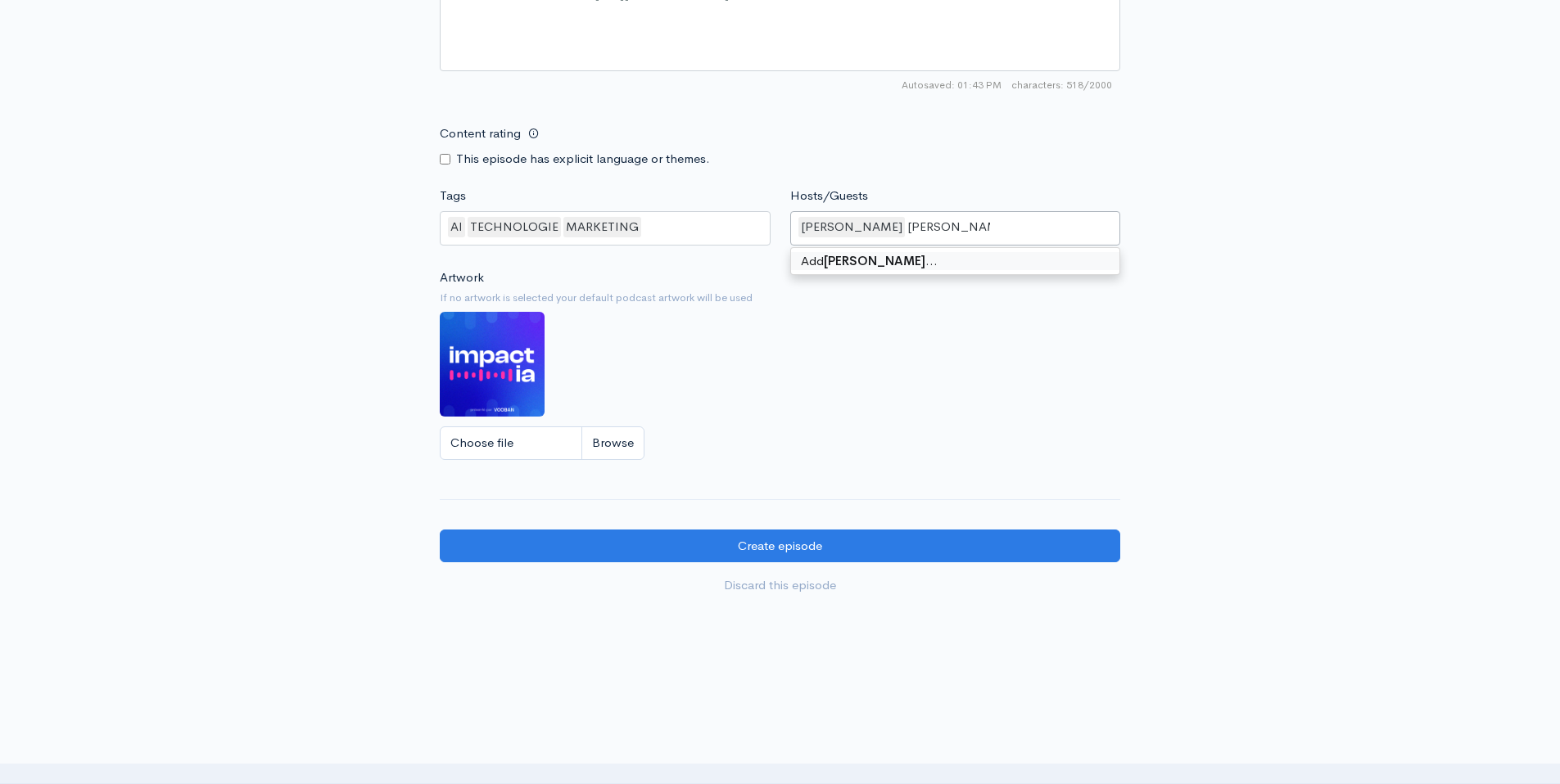
type input "[PERSON_NAME]"
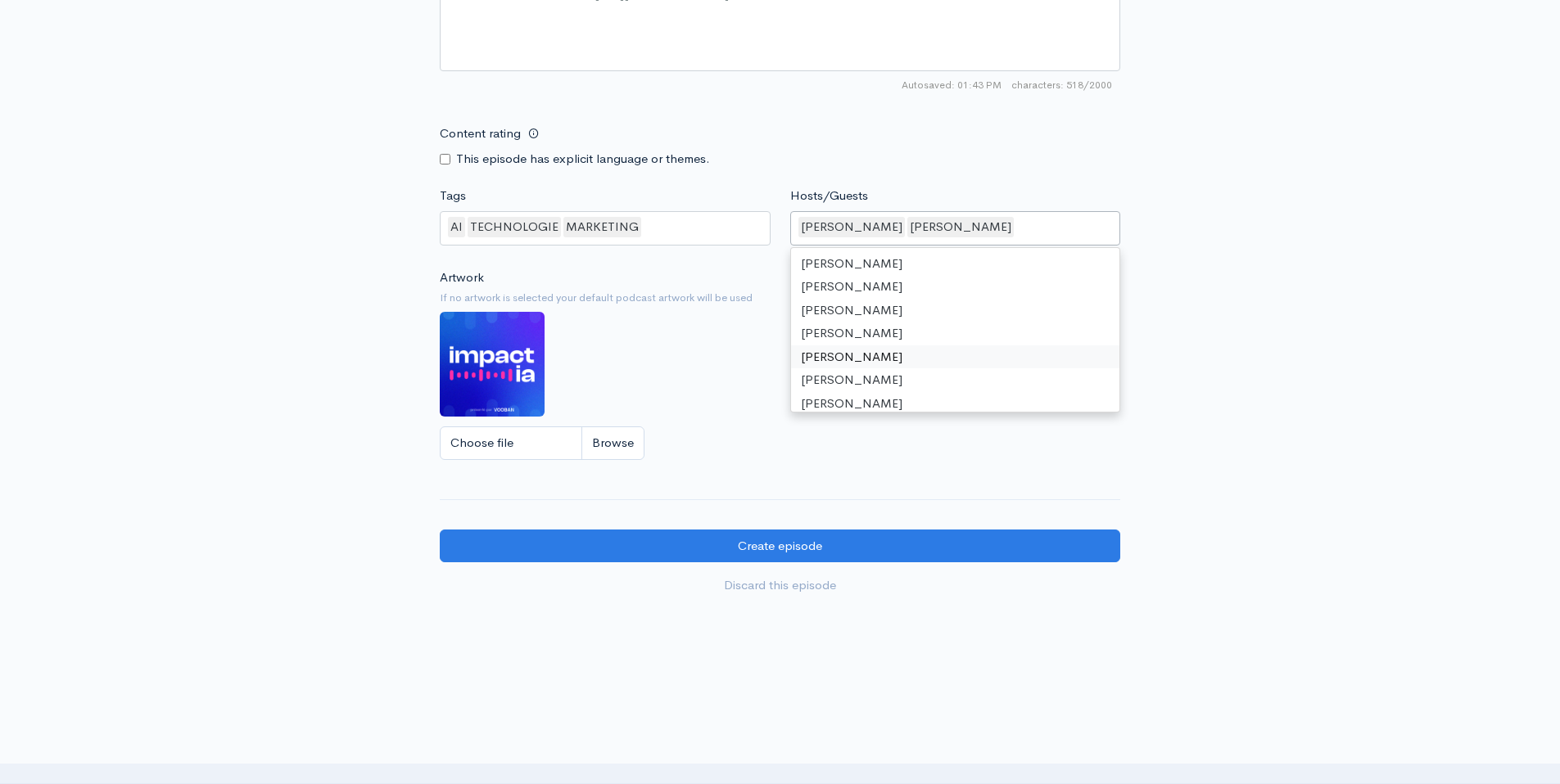
click at [728, 392] on div "Artwork If no artwork is selected your default podcast artwork will be used Cho…" at bounding box center [780, 369] width 680 height 201
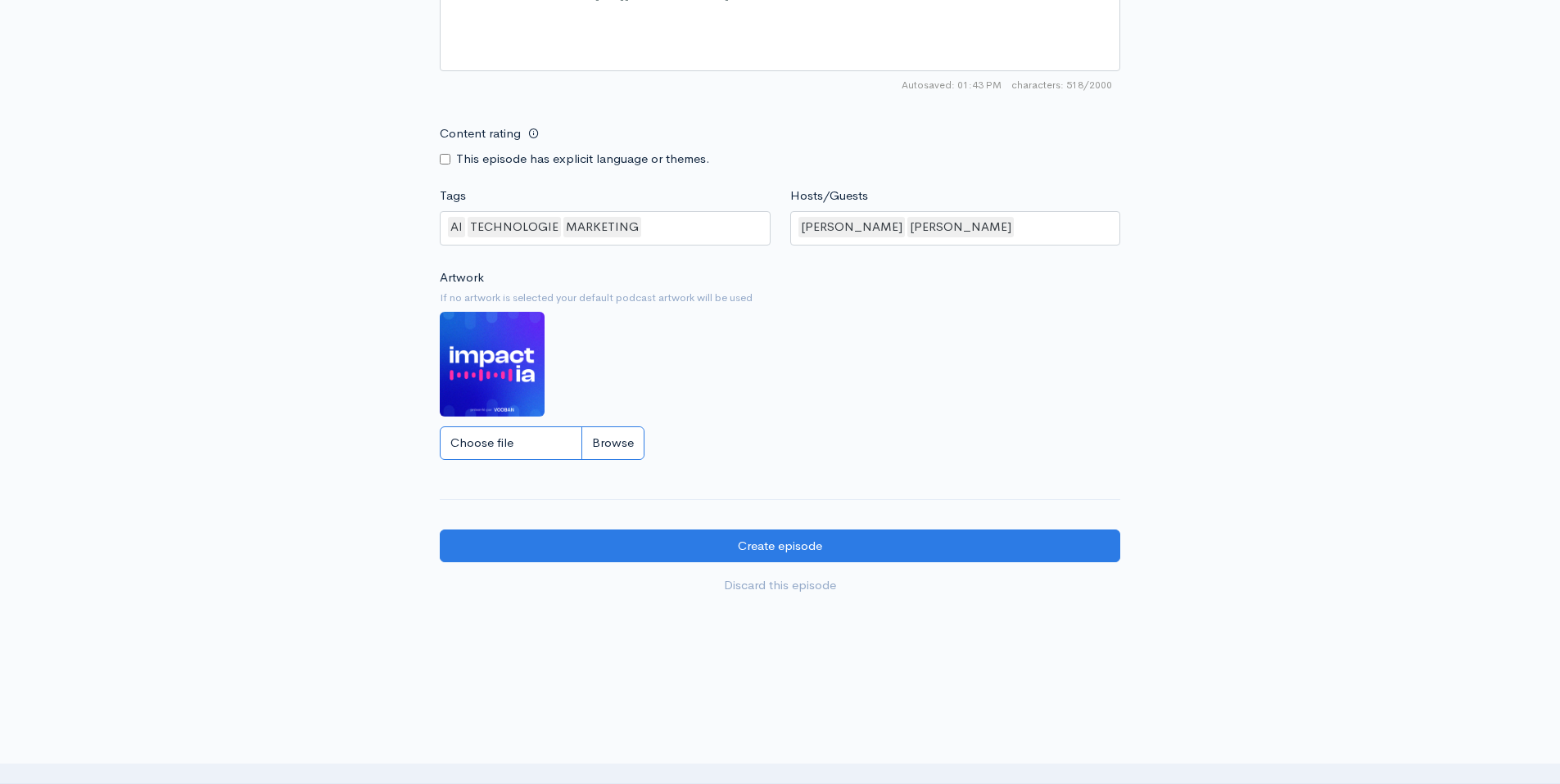
click at [630, 443] on input "Choose file" at bounding box center [542, 444] width 205 height 33
type input "C:\fakepath\ImpactIA_ThumbnailCossette_3000x3000.jpg"
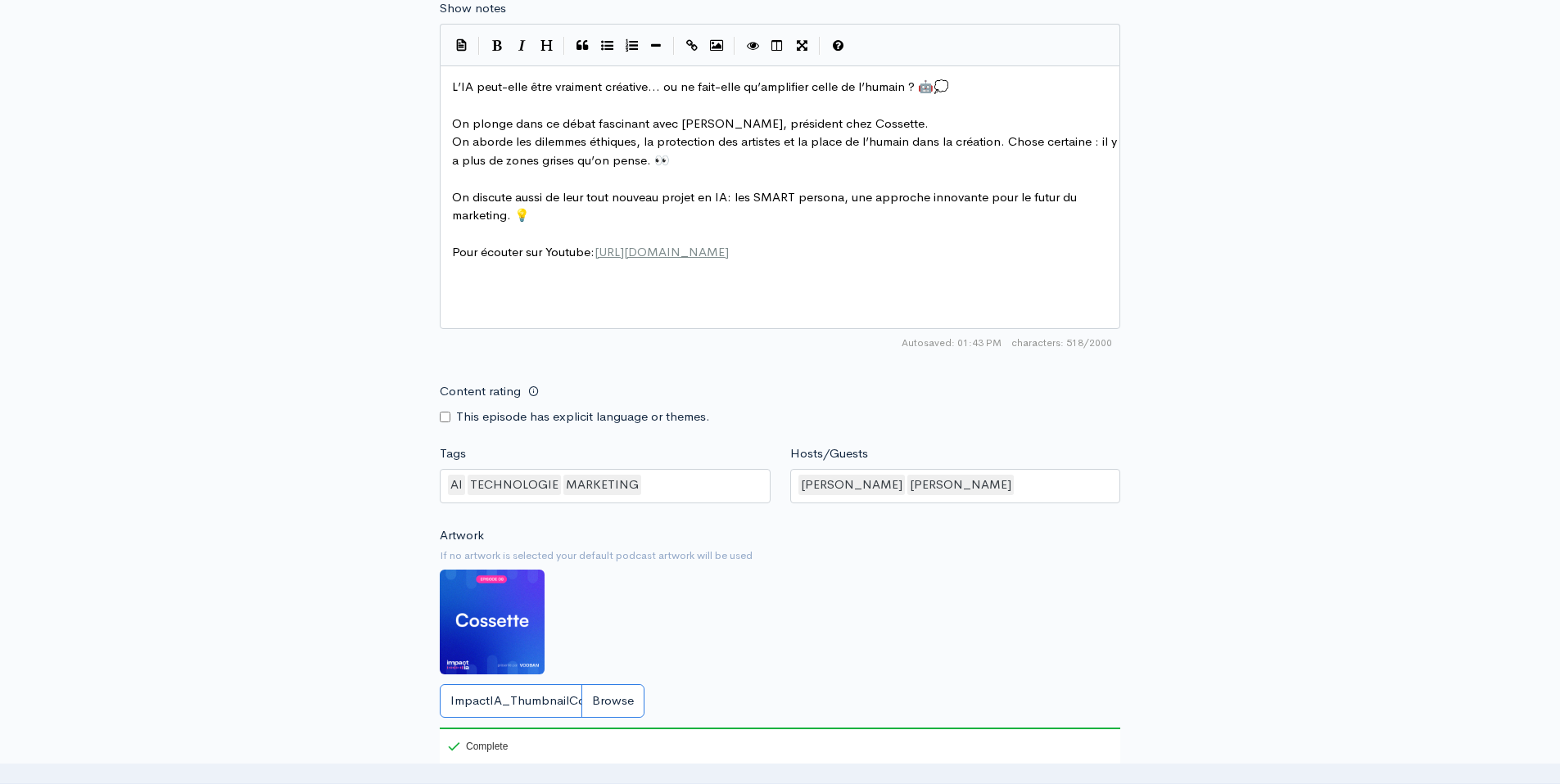
scroll to position [1333, 0]
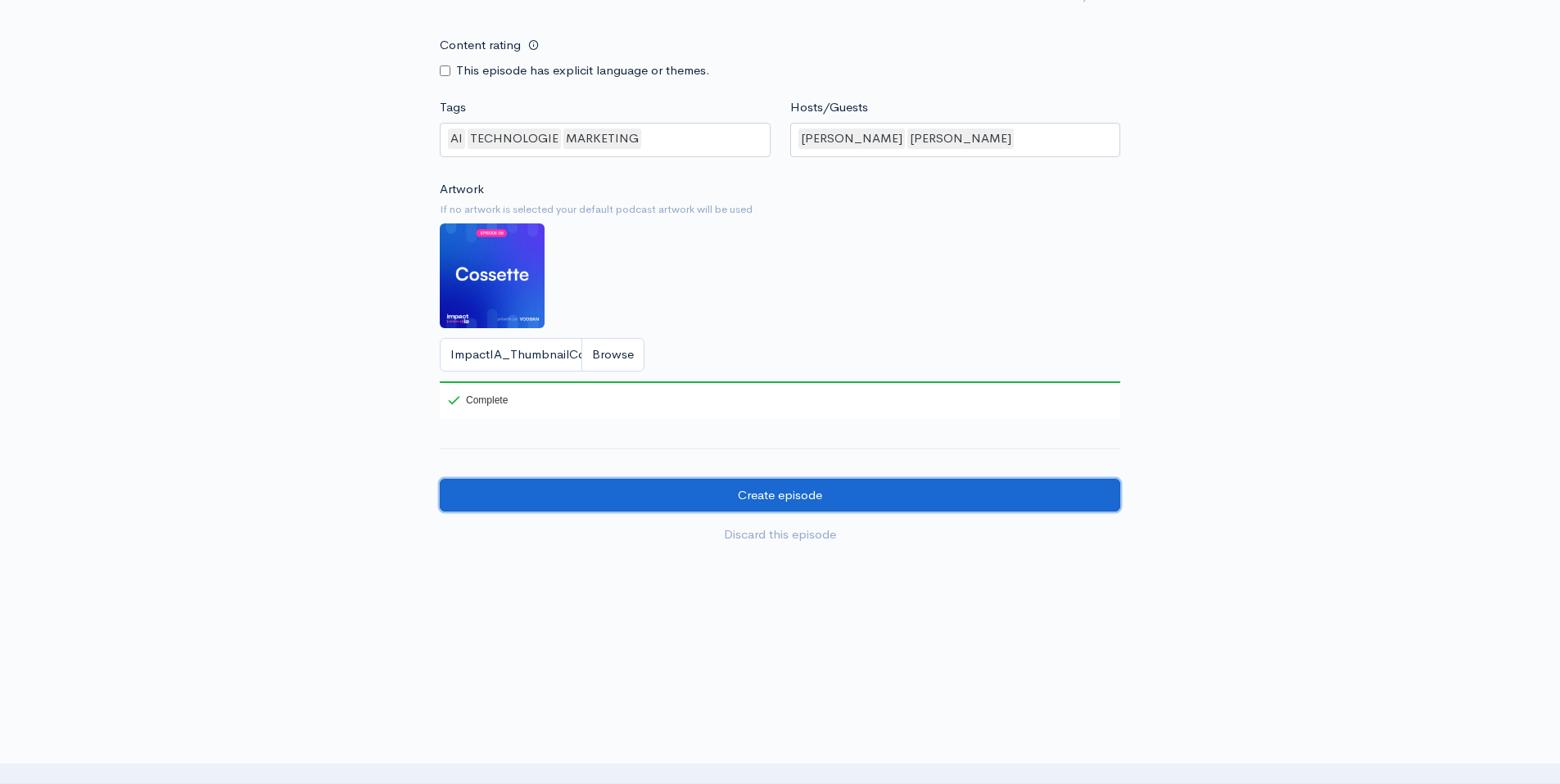
click at [799, 507] on input "Create episode" at bounding box center [780, 496] width 680 height 33
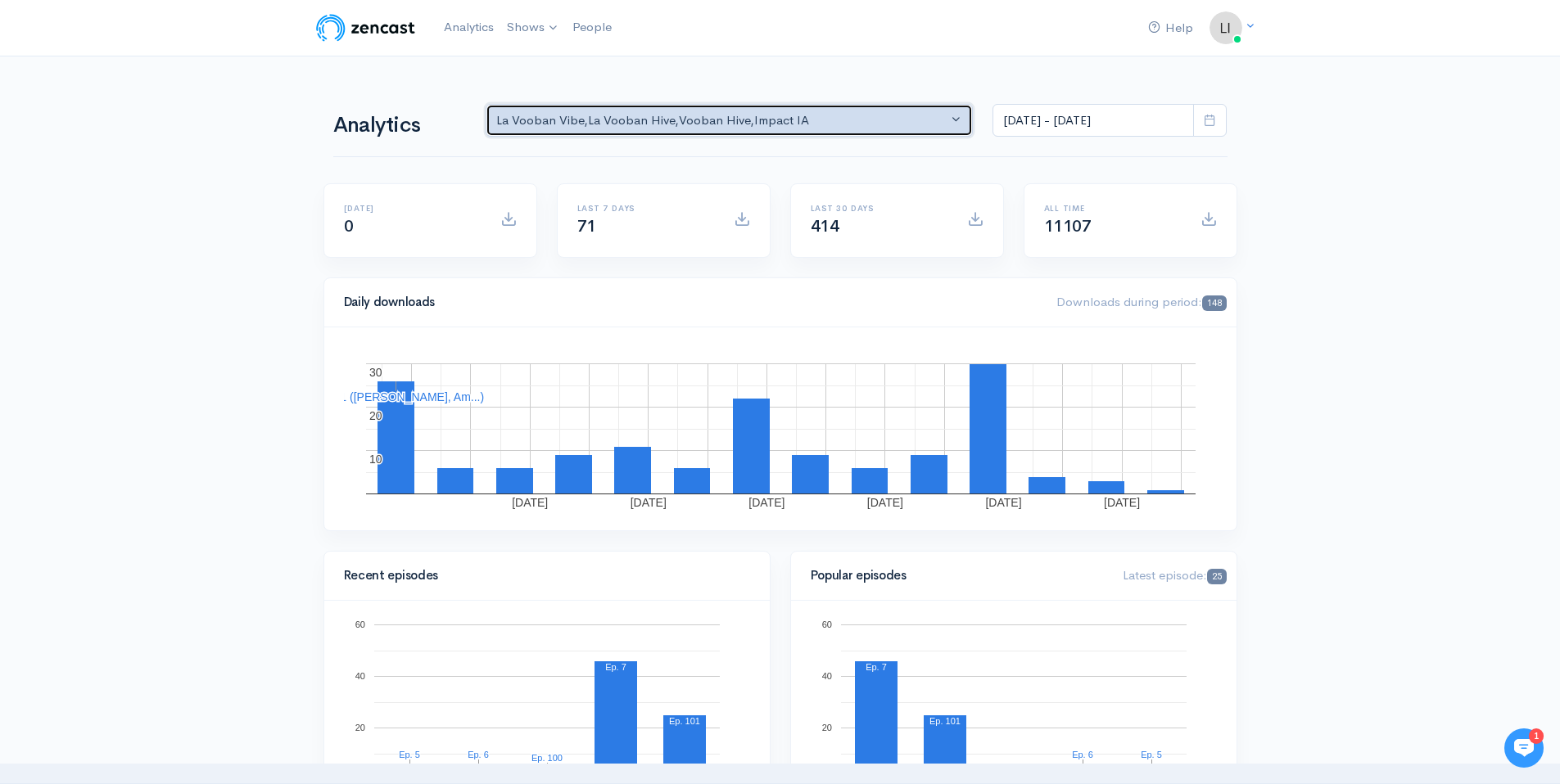
click at [607, 118] on div "La Vooban Vibe , La Vooban Hive , Vooban Hive , Impact IA" at bounding box center [723, 120] width 452 height 19
click at [608, 119] on div "La Vooban Vibe , La Vooban Hive , Vooban Hive , Impact IA" at bounding box center [723, 120] width 452 height 19
click at [606, 134] on button "La Vooban Vibe , La Vooban Hive , Vooban Hive , Impact IA" at bounding box center [729, 121] width 488 height 33
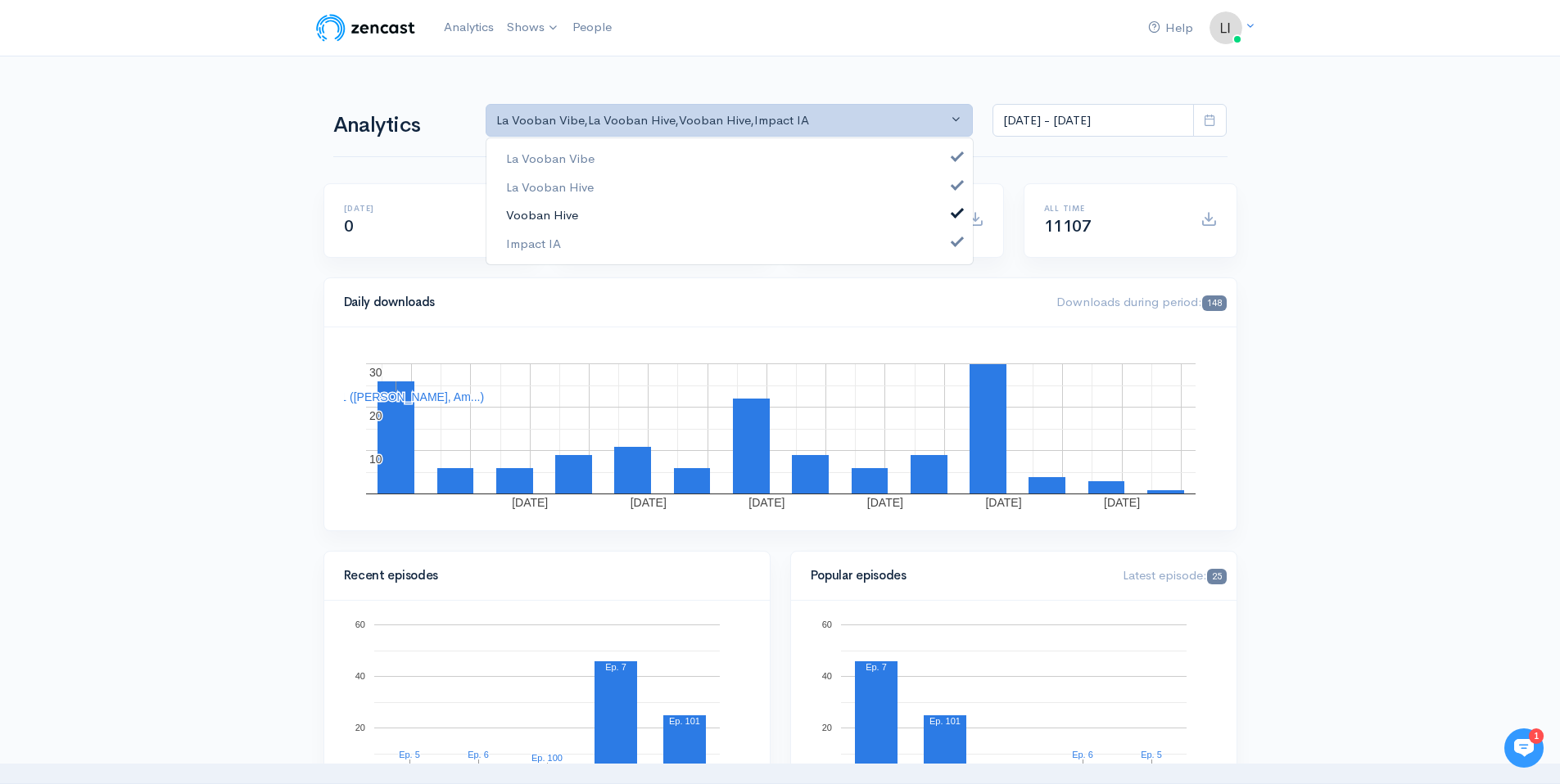
click at [600, 218] on link "Vooban Hive" at bounding box center [730, 215] width 487 height 28
click at [614, 192] on link "La Vooban Hive" at bounding box center [730, 186] width 487 height 28
click at [620, 168] on link "La Vooban Vibe" at bounding box center [730, 159] width 487 height 28
select select "15174"
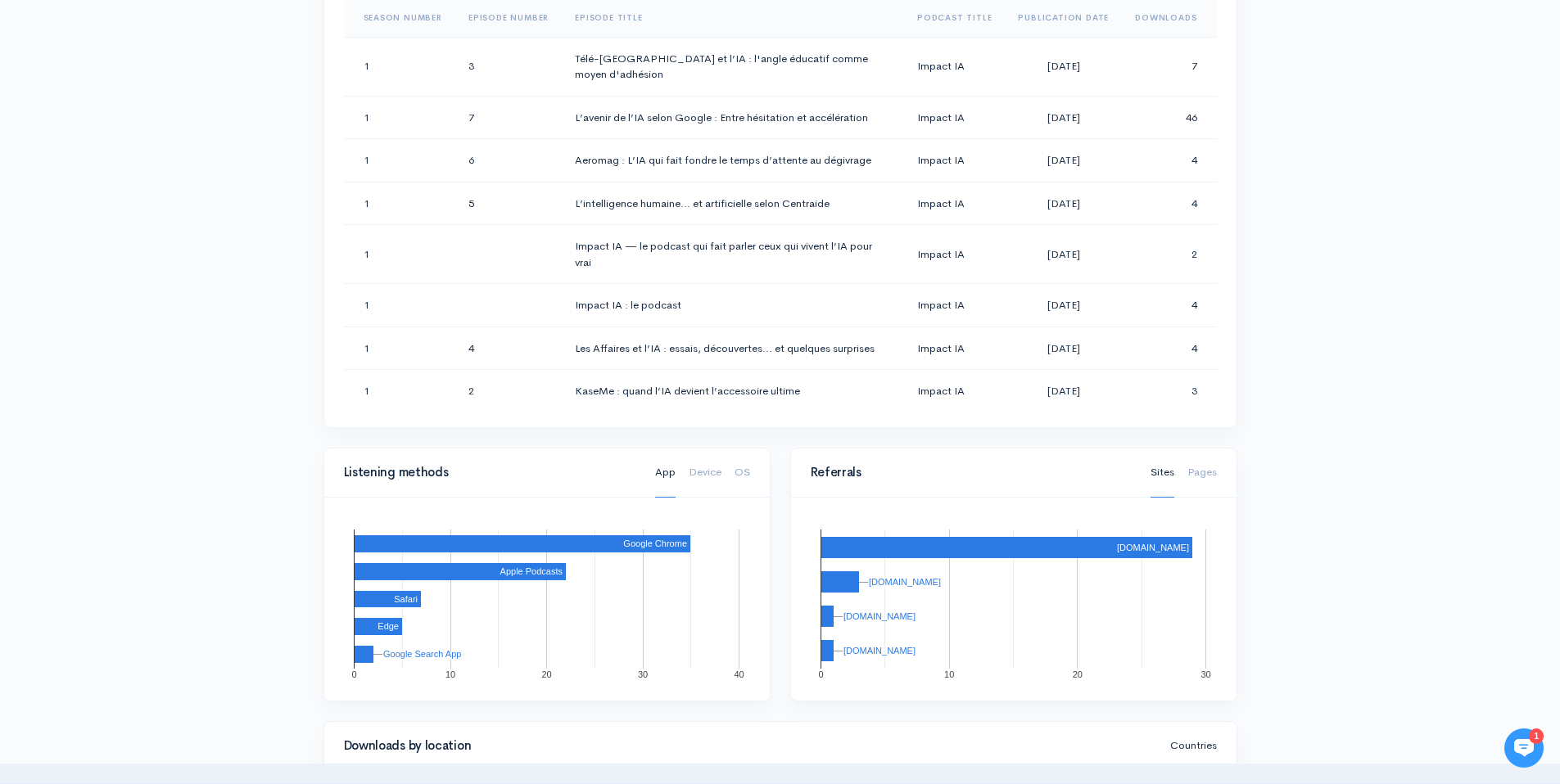
scroll to position [1226, 0]
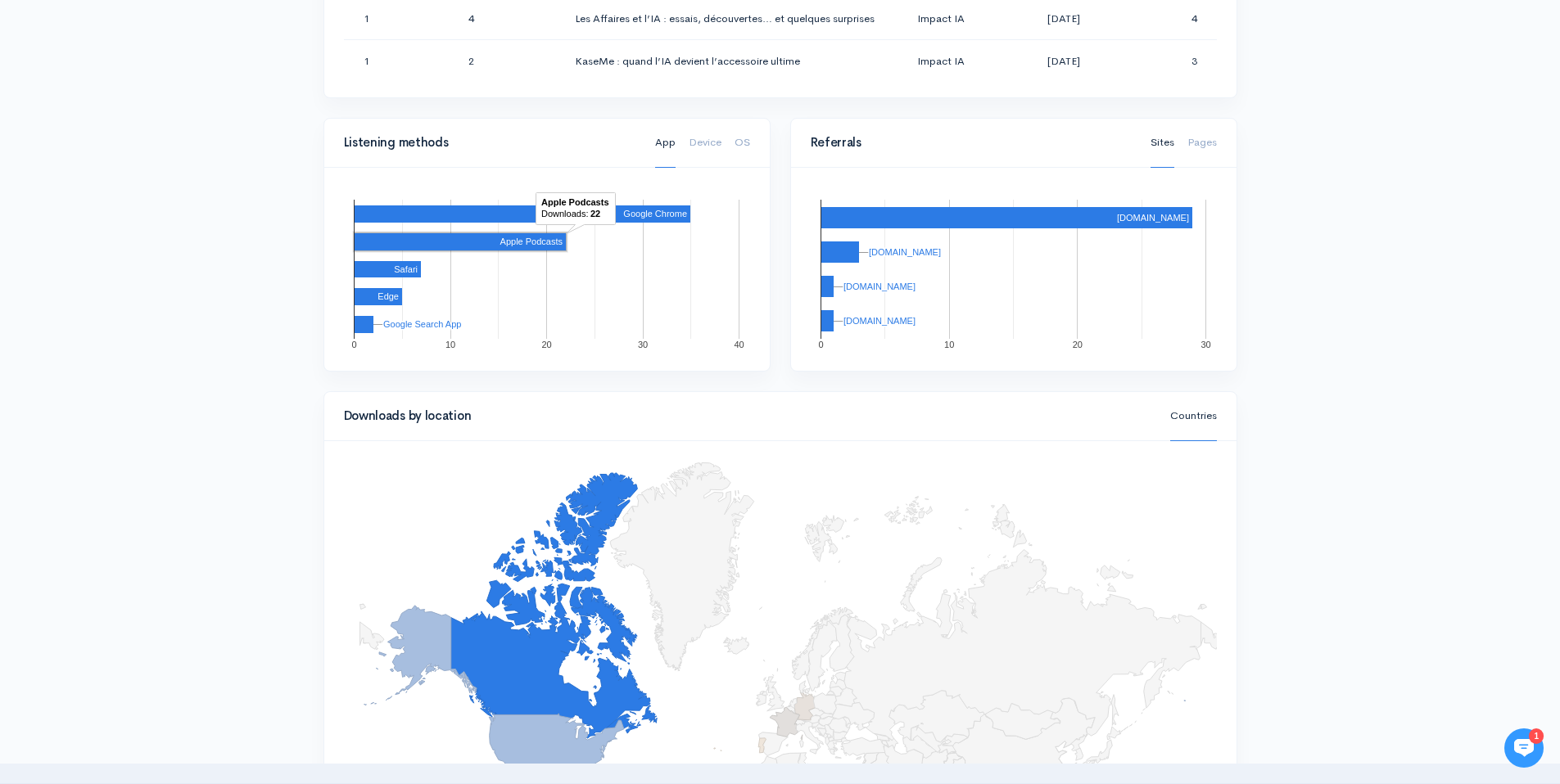
click at [513, 247] on rect "A chart." at bounding box center [459, 242] width 211 height 18
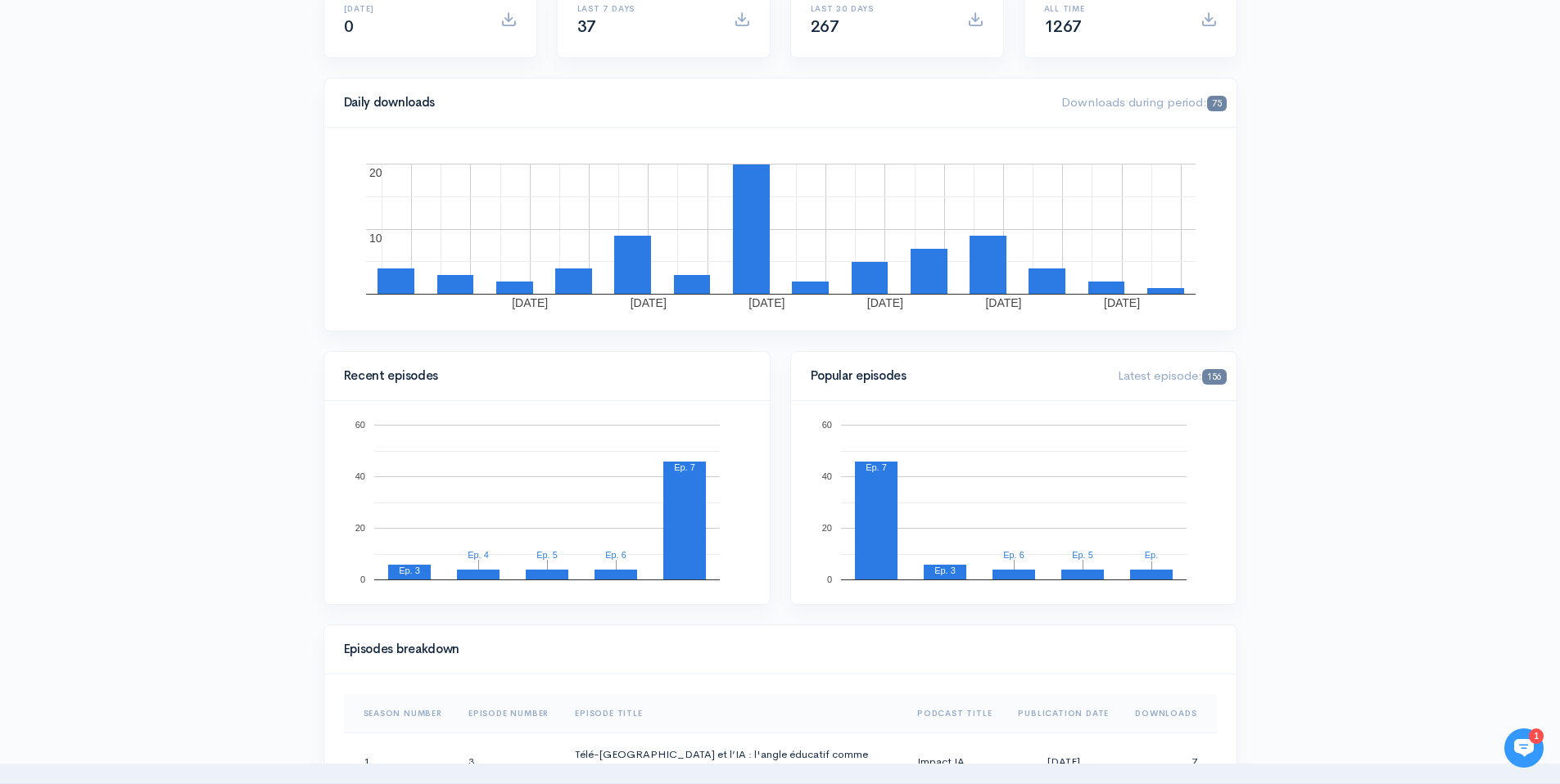
scroll to position [0, 0]
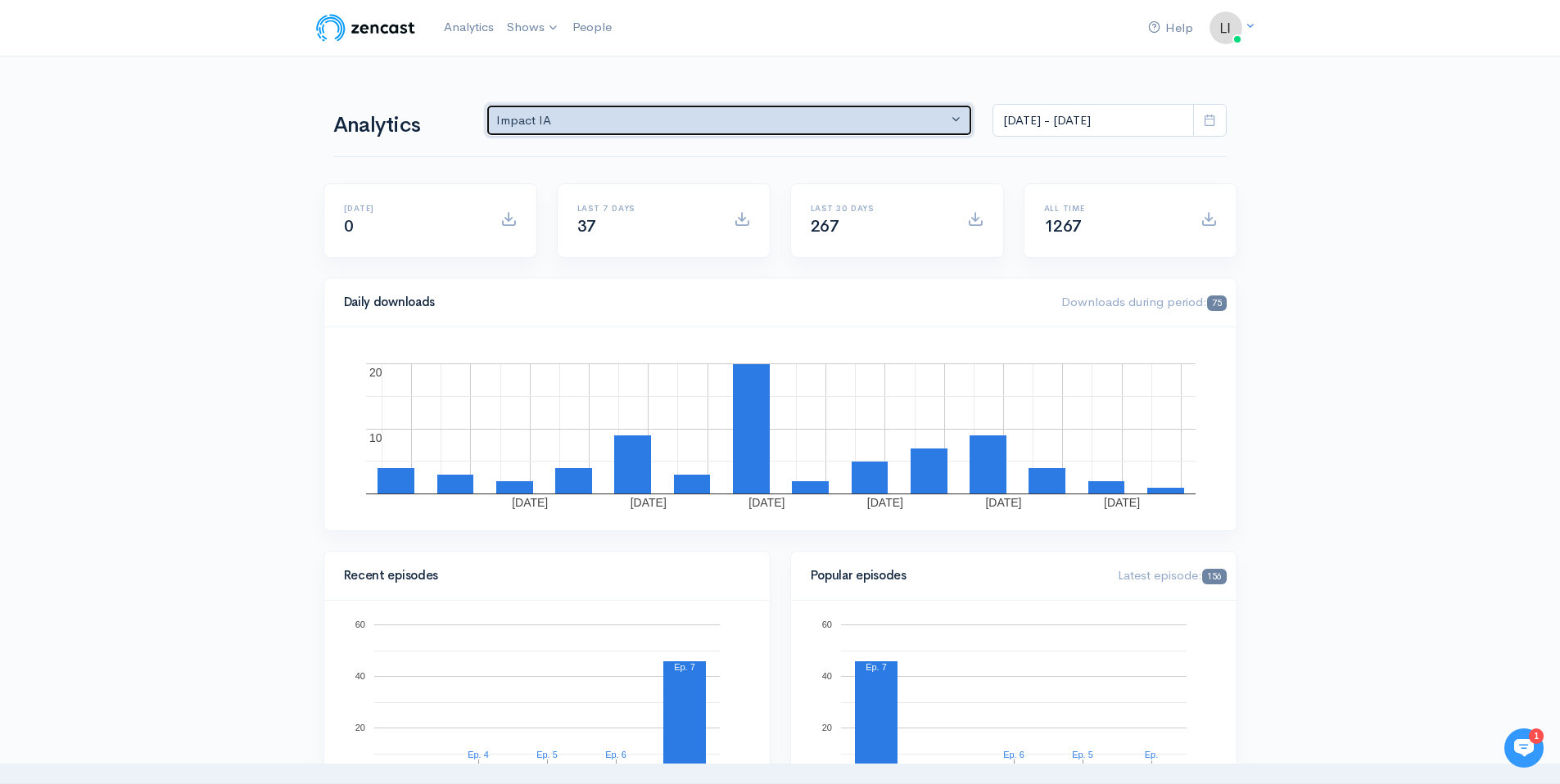
click at [600, 111] on div "Impact IA" at bounding box center [723, 120] width 452 height 19
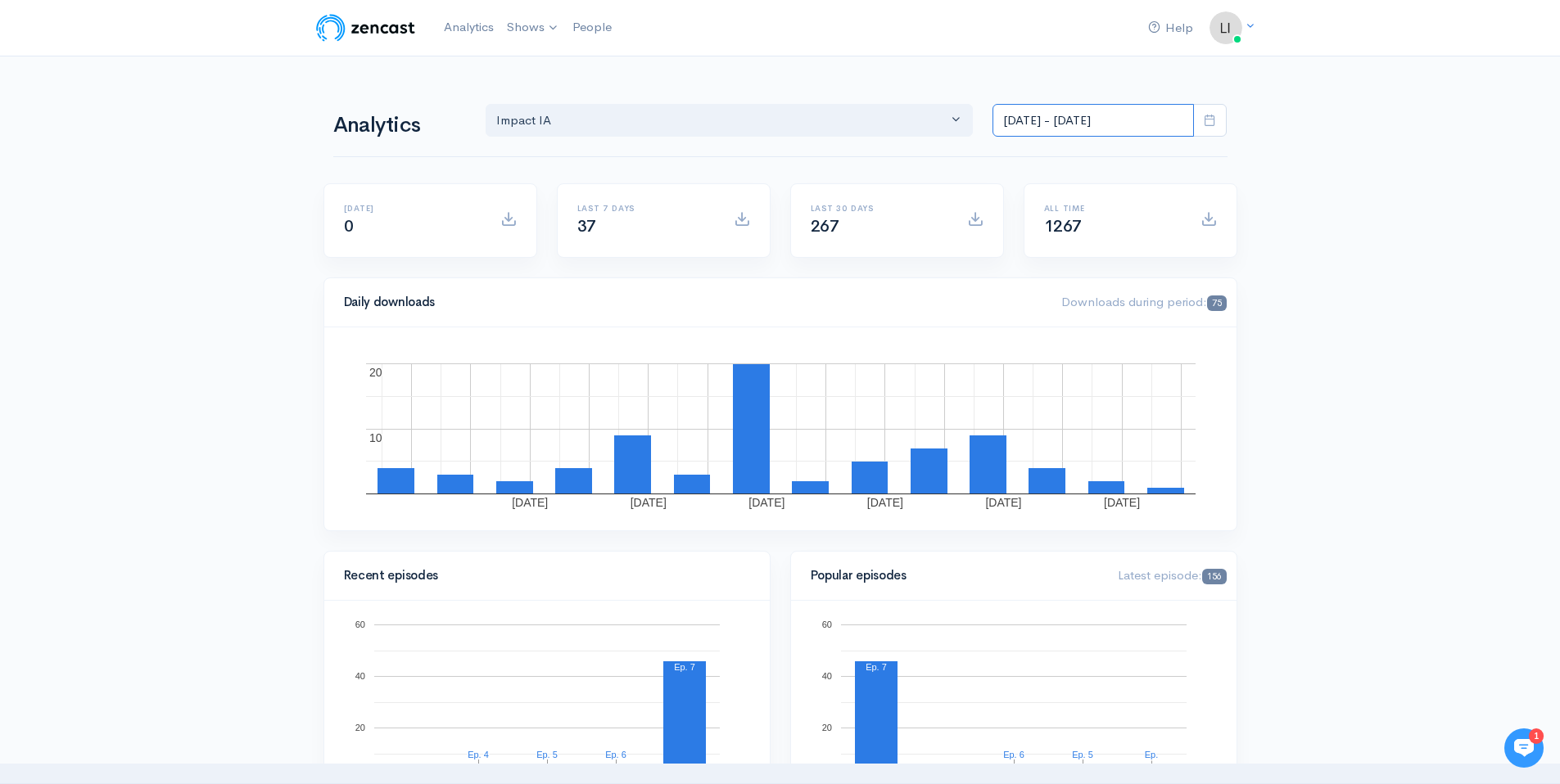
click at [1033, 125] on input "[DATE] - [DATE]" at bounding box center [1093, 121] width 201 height 33
click at [1037, 161] on li "[DATE]" at bounding box center [1050, 156] width 115 height 26
type input "Oct 14, 2025 - Oct 14, 2025"
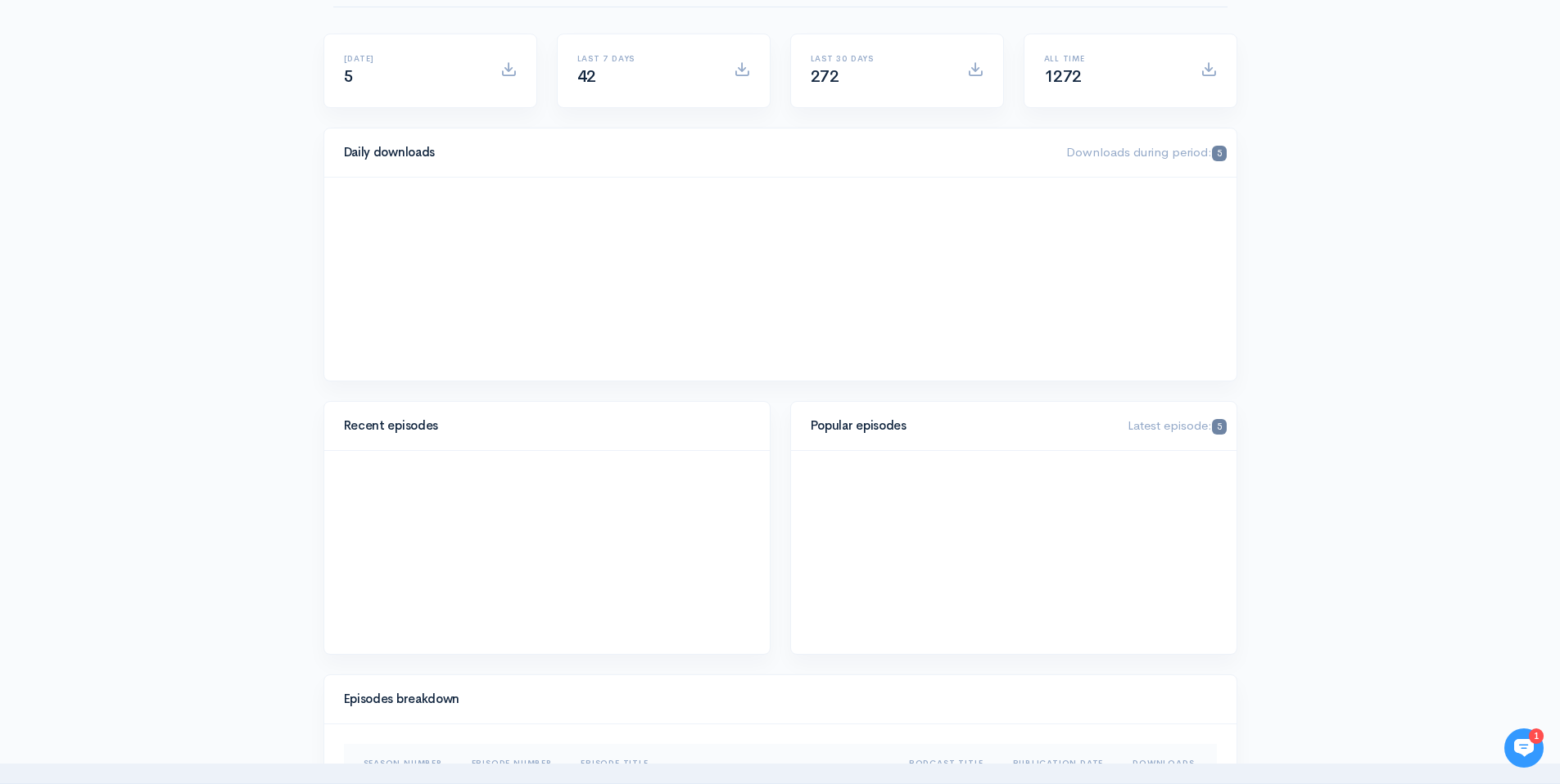
scroll to position [333, 0]
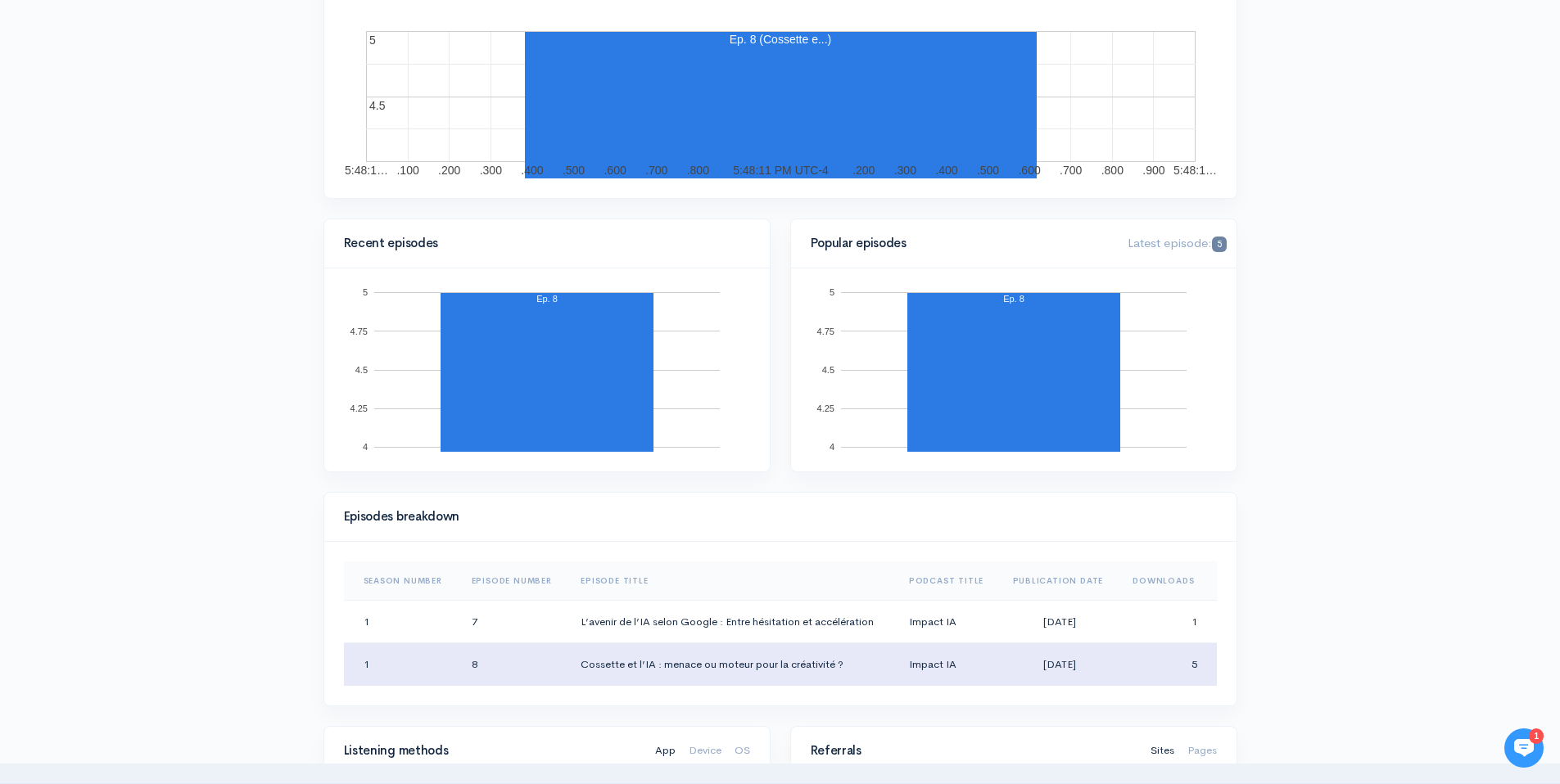
click at [778, 669] on td "Cossette et l’IA : menace ou moteur pour la créativité ?" at bounding box center [731, 664] width 329 height 42
click at [734, 667] on td "Cossette et l’IA : menace ou moteur pour la créativité ?" at bounding box center [731, 664] width 329 height 42
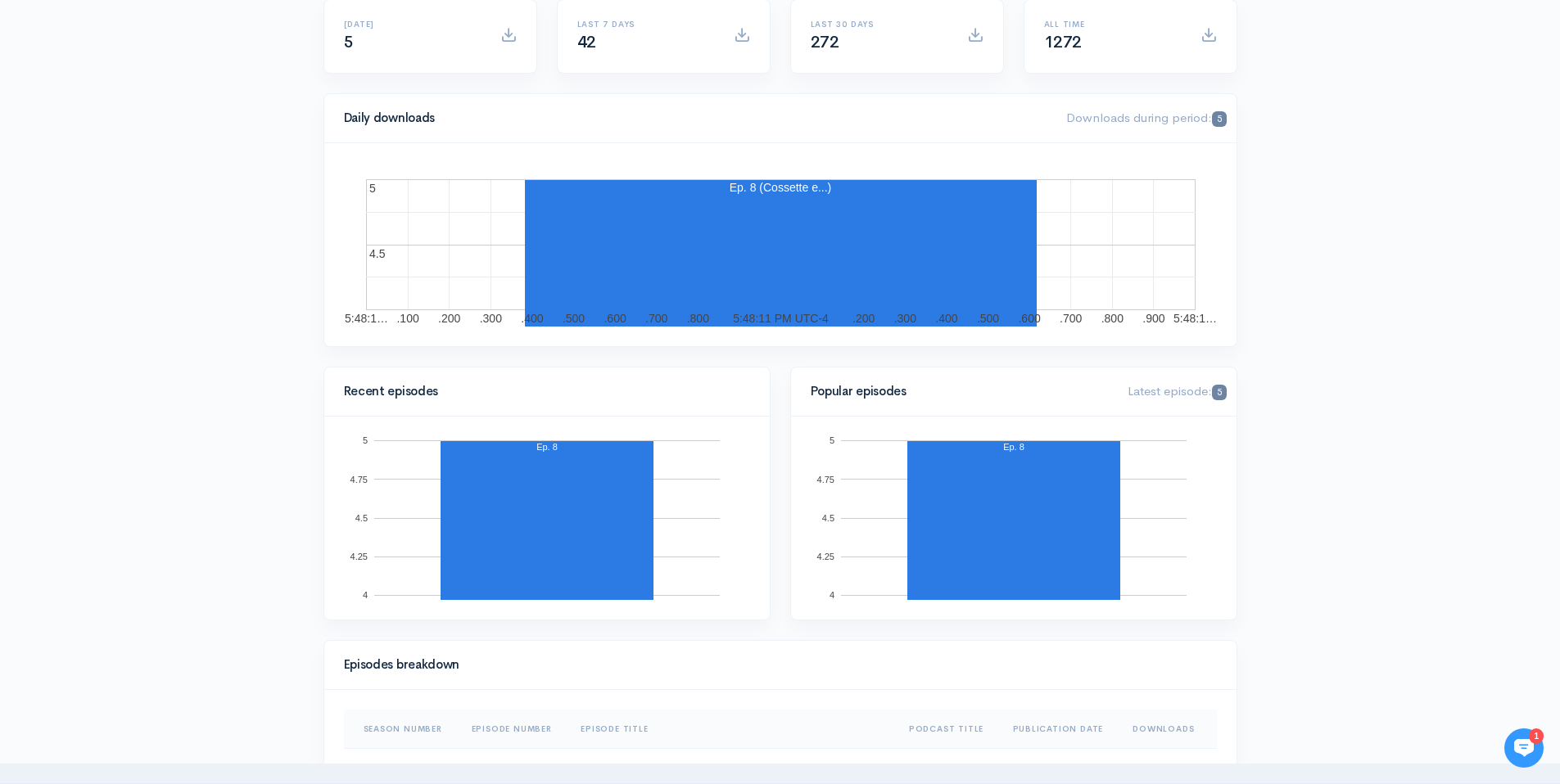
scroll to position [0, 0]
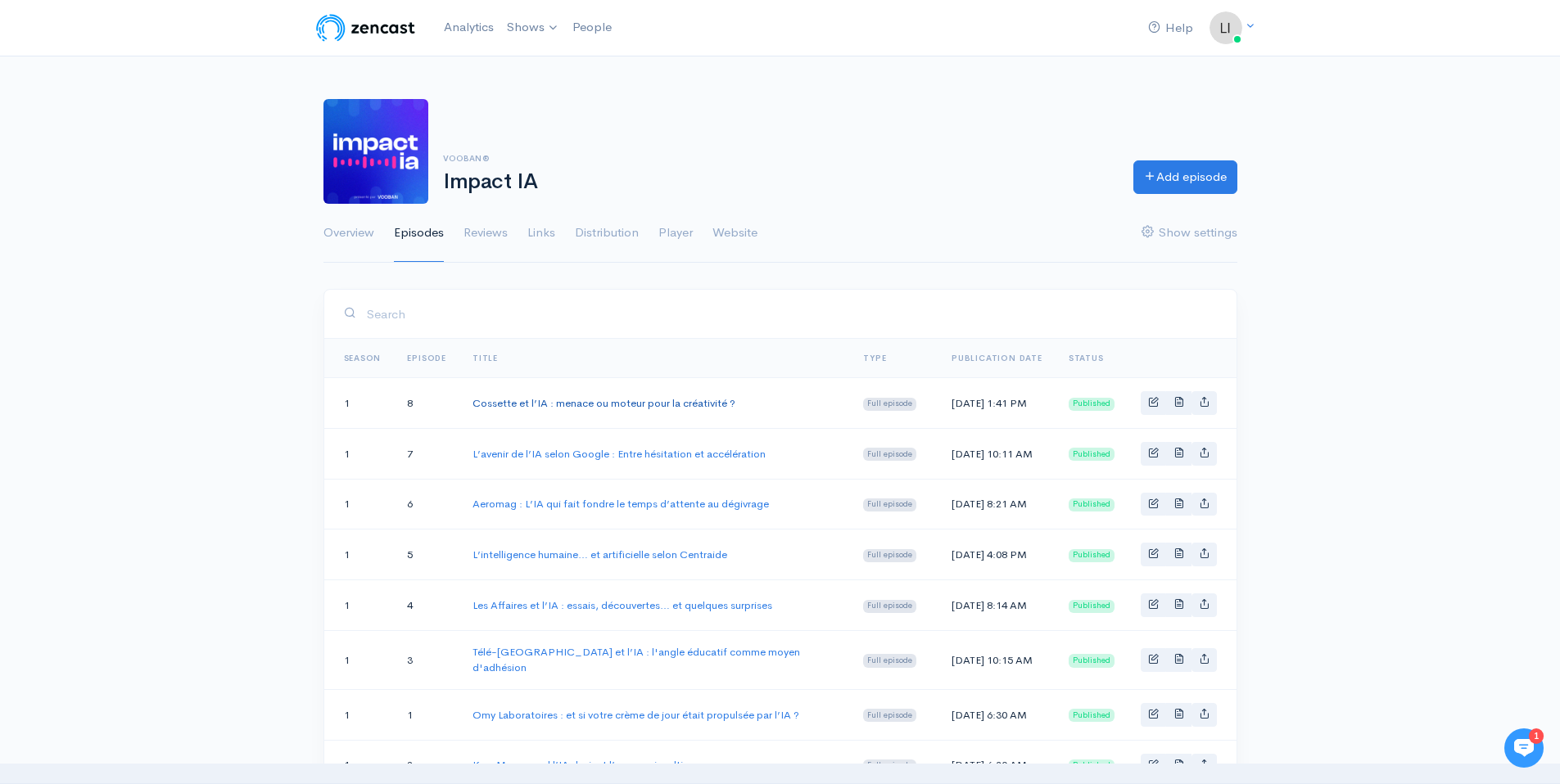
click at [605, 407] on link "Cossette et l’IA : menace ou moteur pour la créativité ?" at bounding box center [604, 403] width 263 height 14
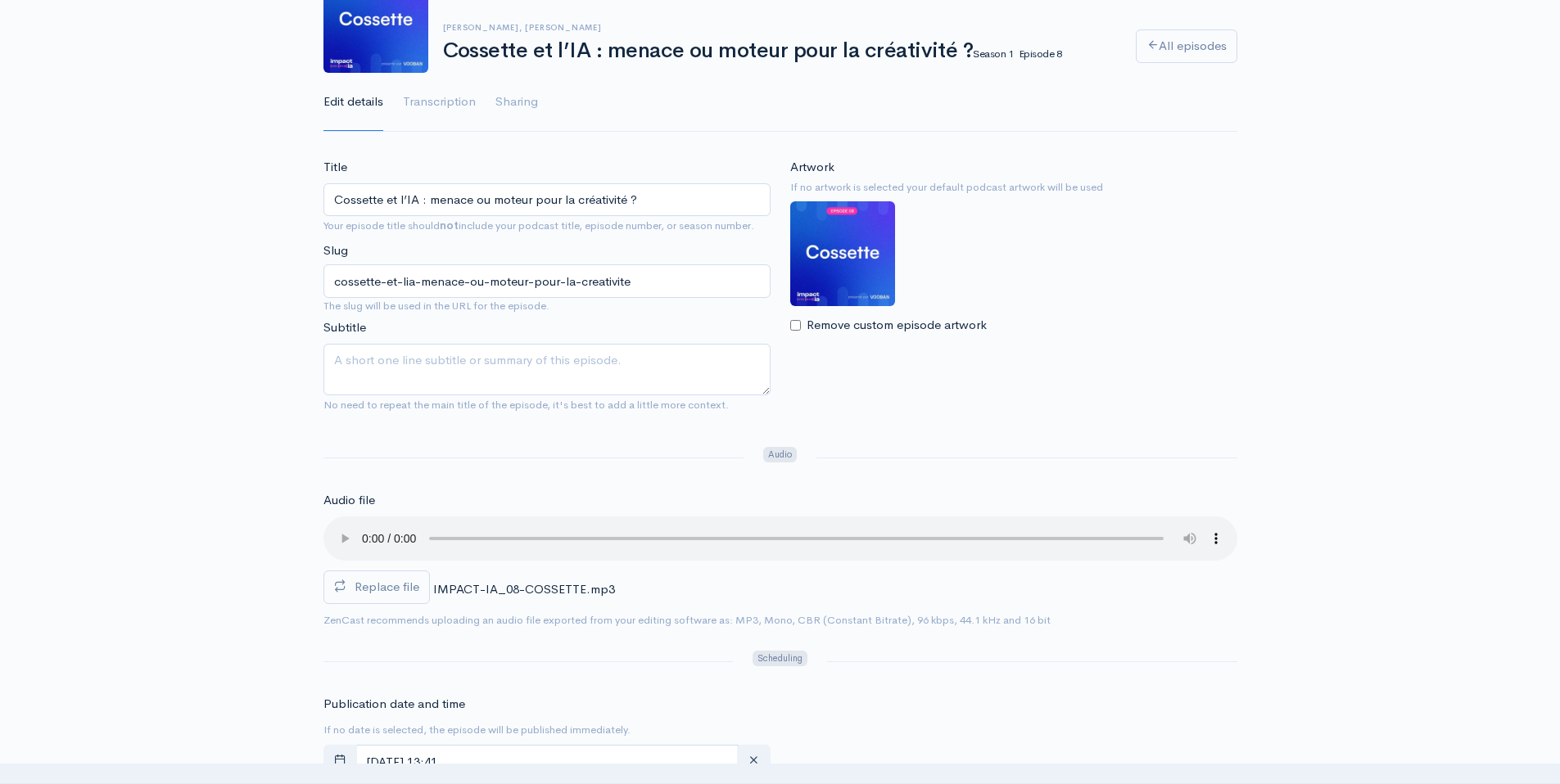
scroll to position [61, 0]
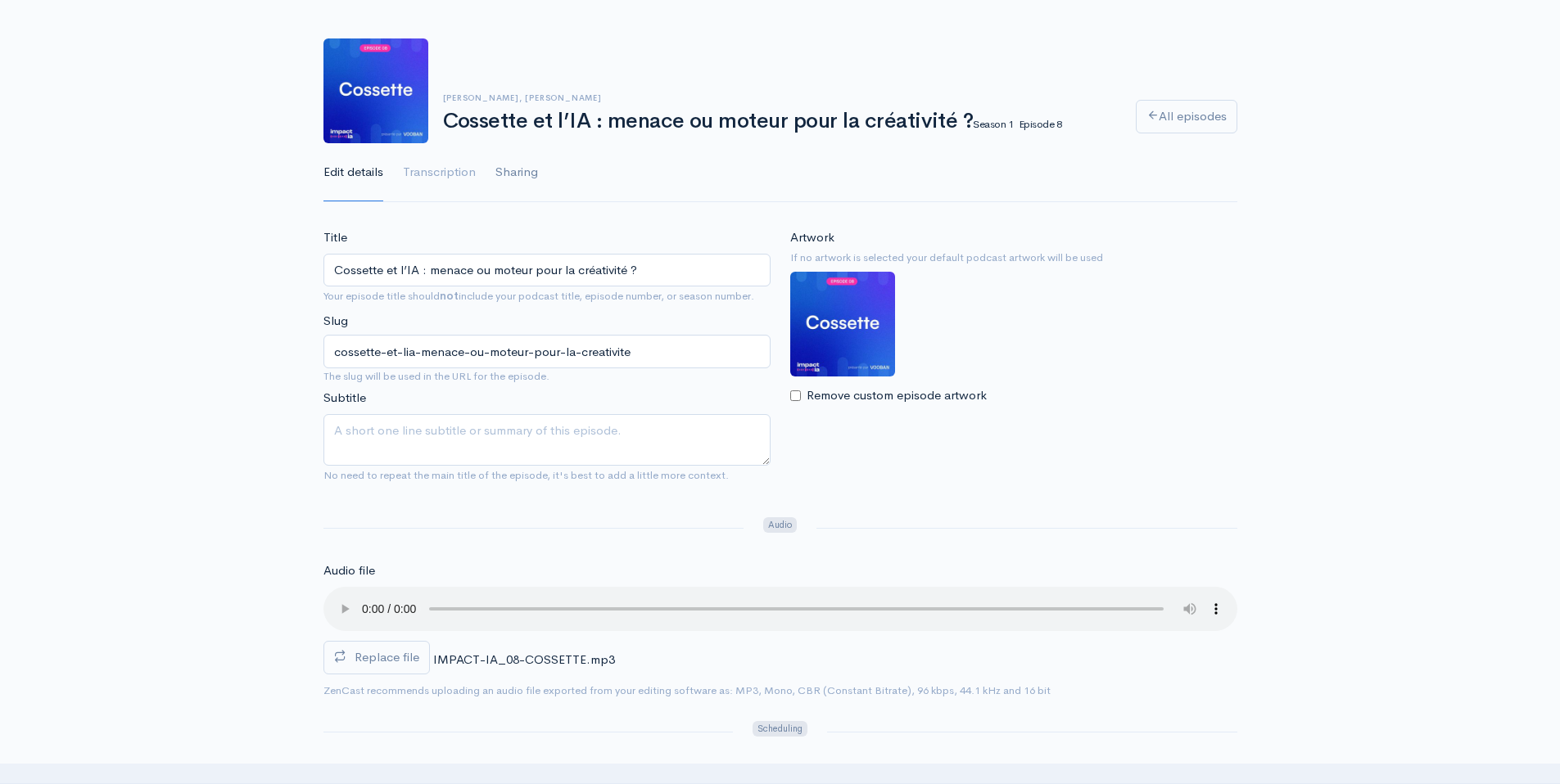
click at [512, 168] on link "Sharing" at bounding box center [516, 173] width 42 height 59
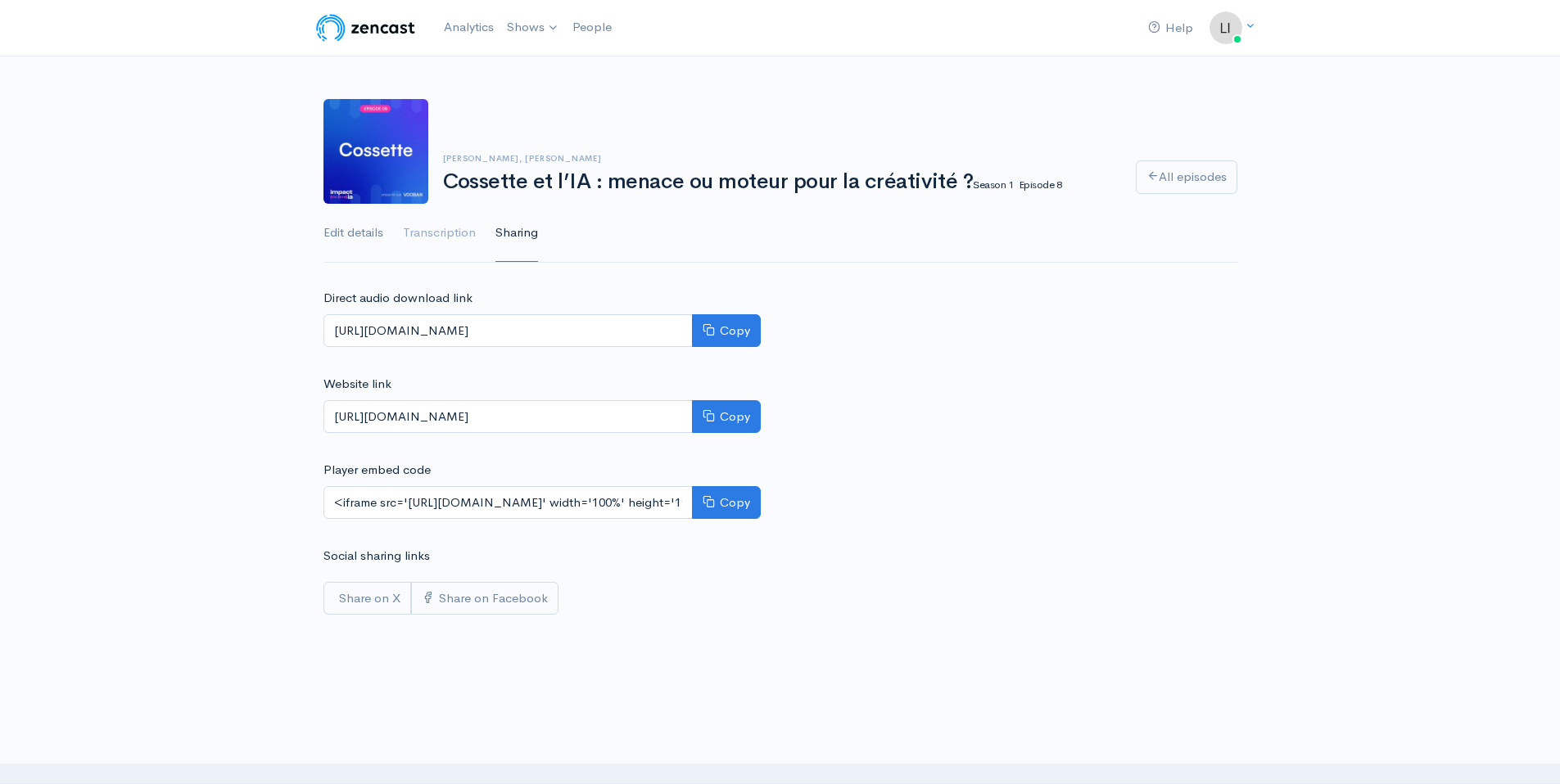
click at [342, 234] on link "Edit details" at bounding box center [353, 234] width 60 height 59
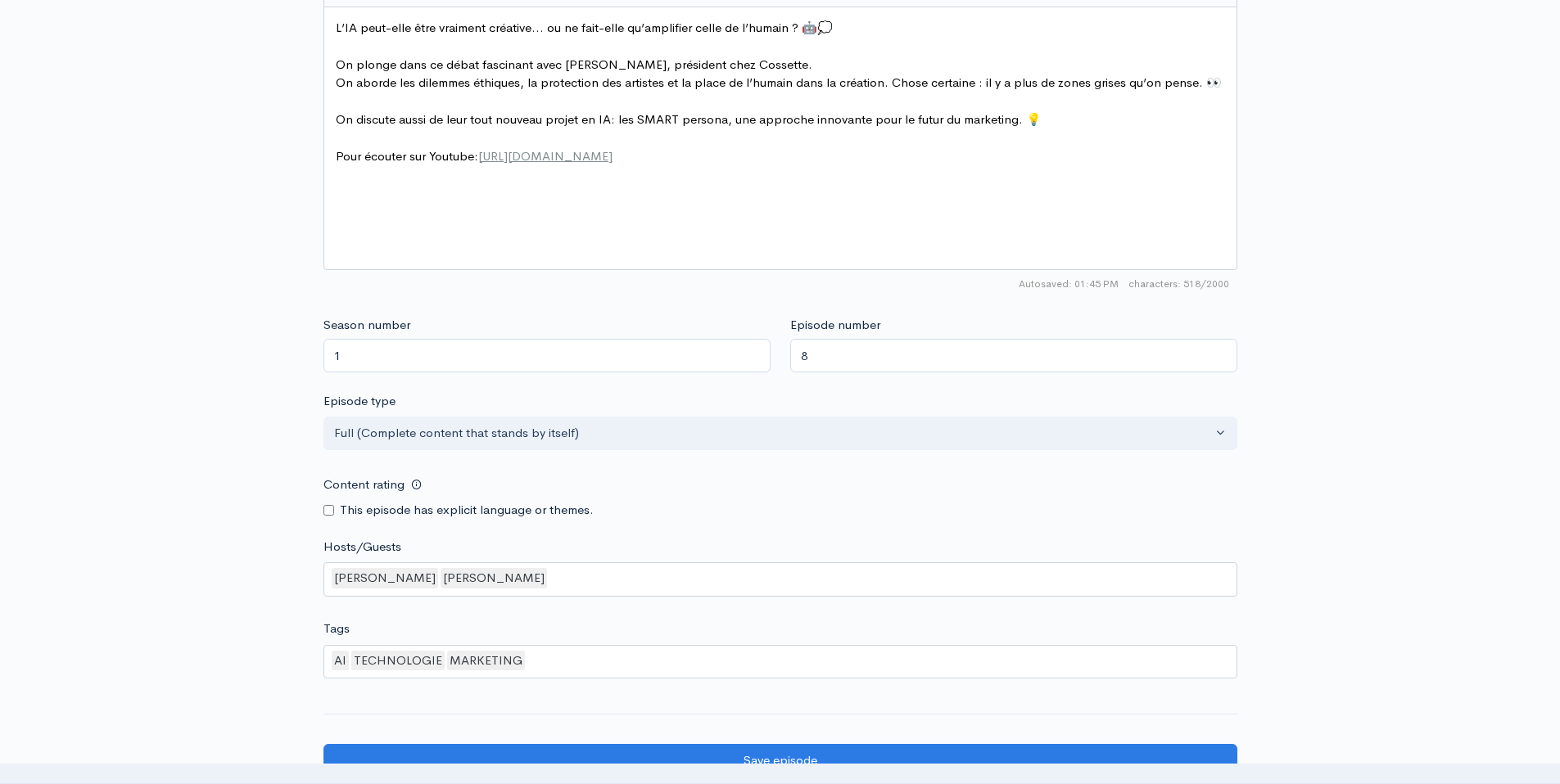
scroll to position [1311, 0]
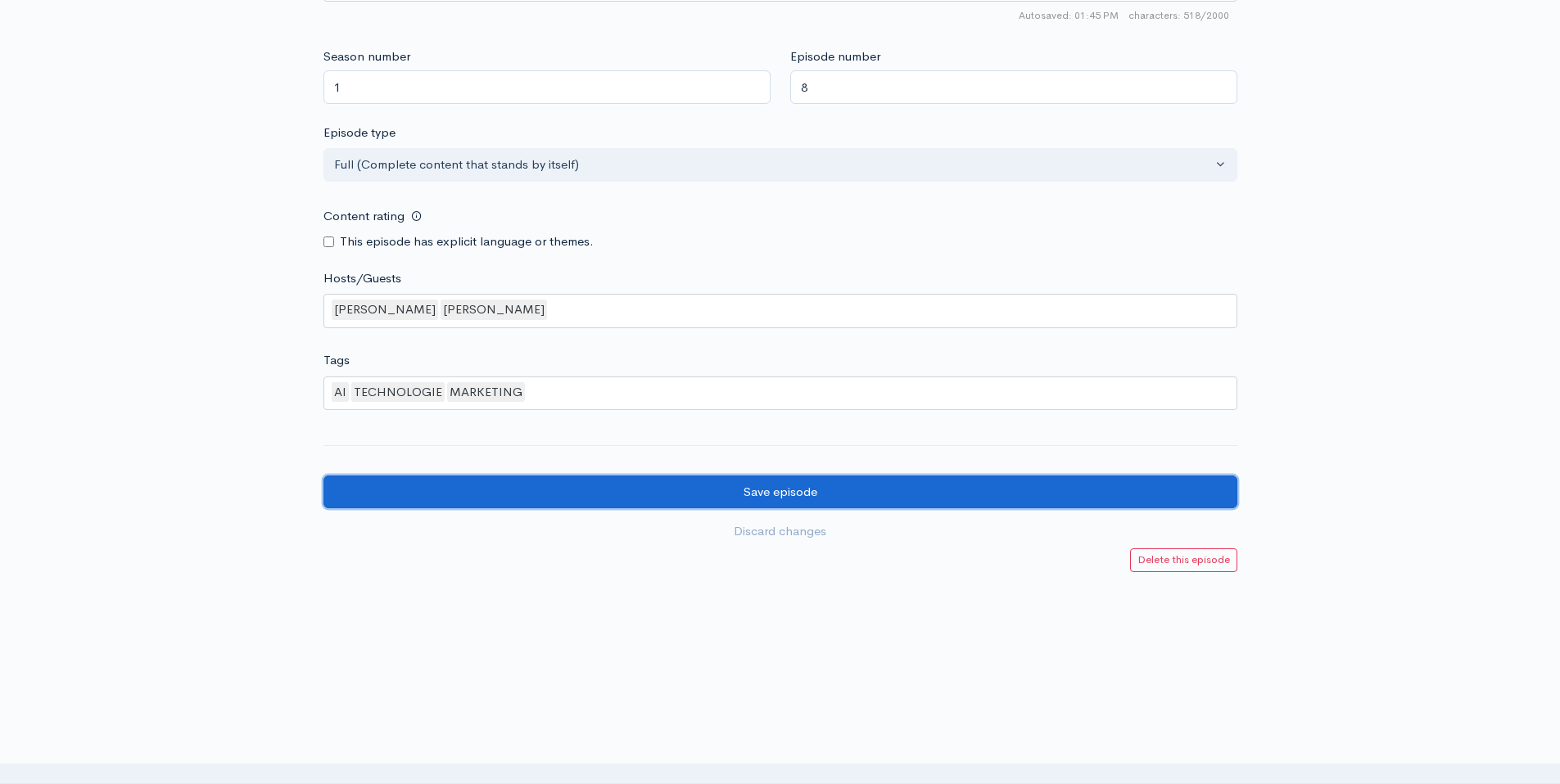
click at [705, 499] on input "Save episode" at bounding box center [780, 493] width 914 height 33
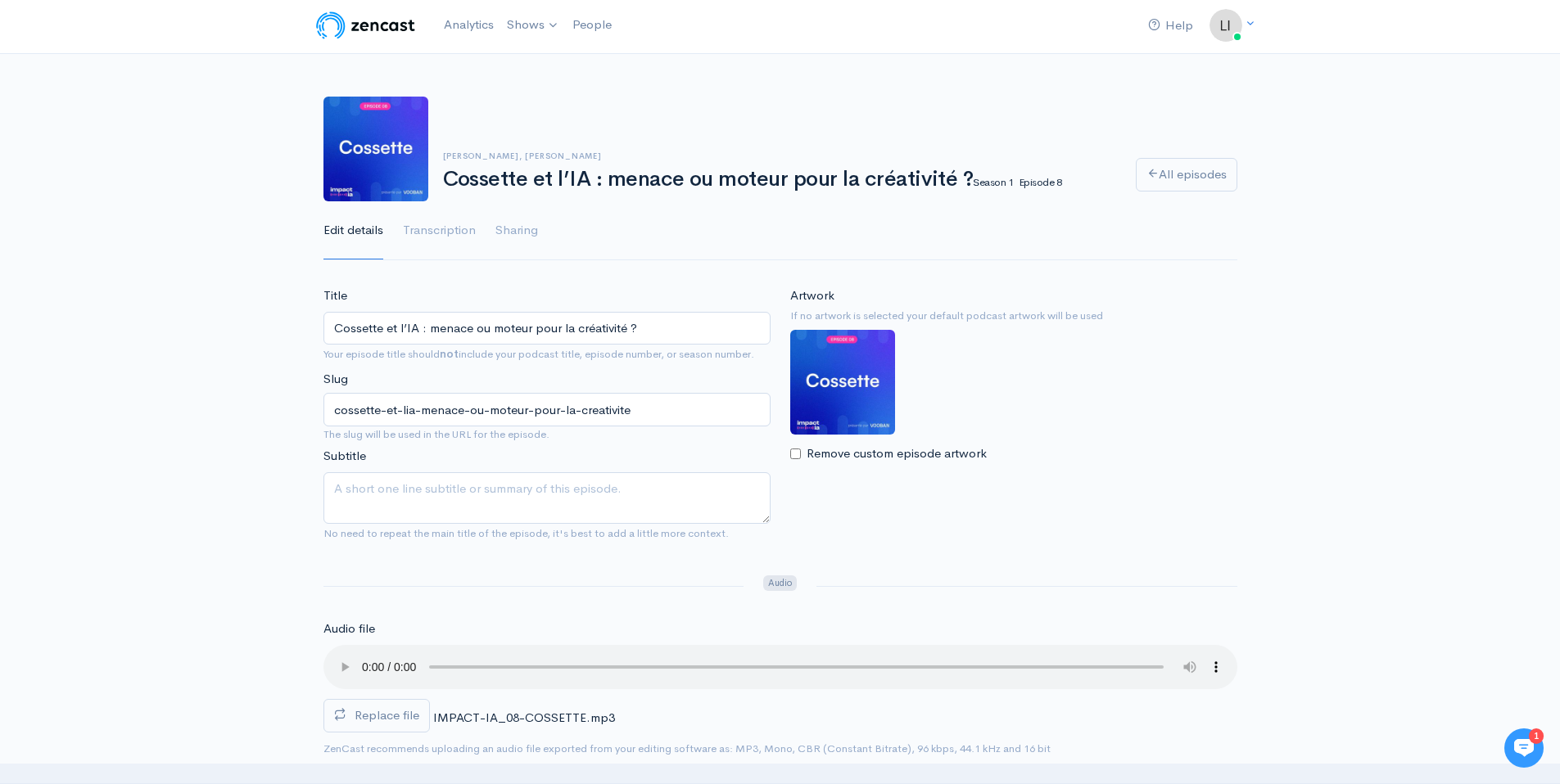
scroll to position [3, 0]
click at [510, 238] on link "Sharing" at bounding box center [516, 230] width 42 height 59
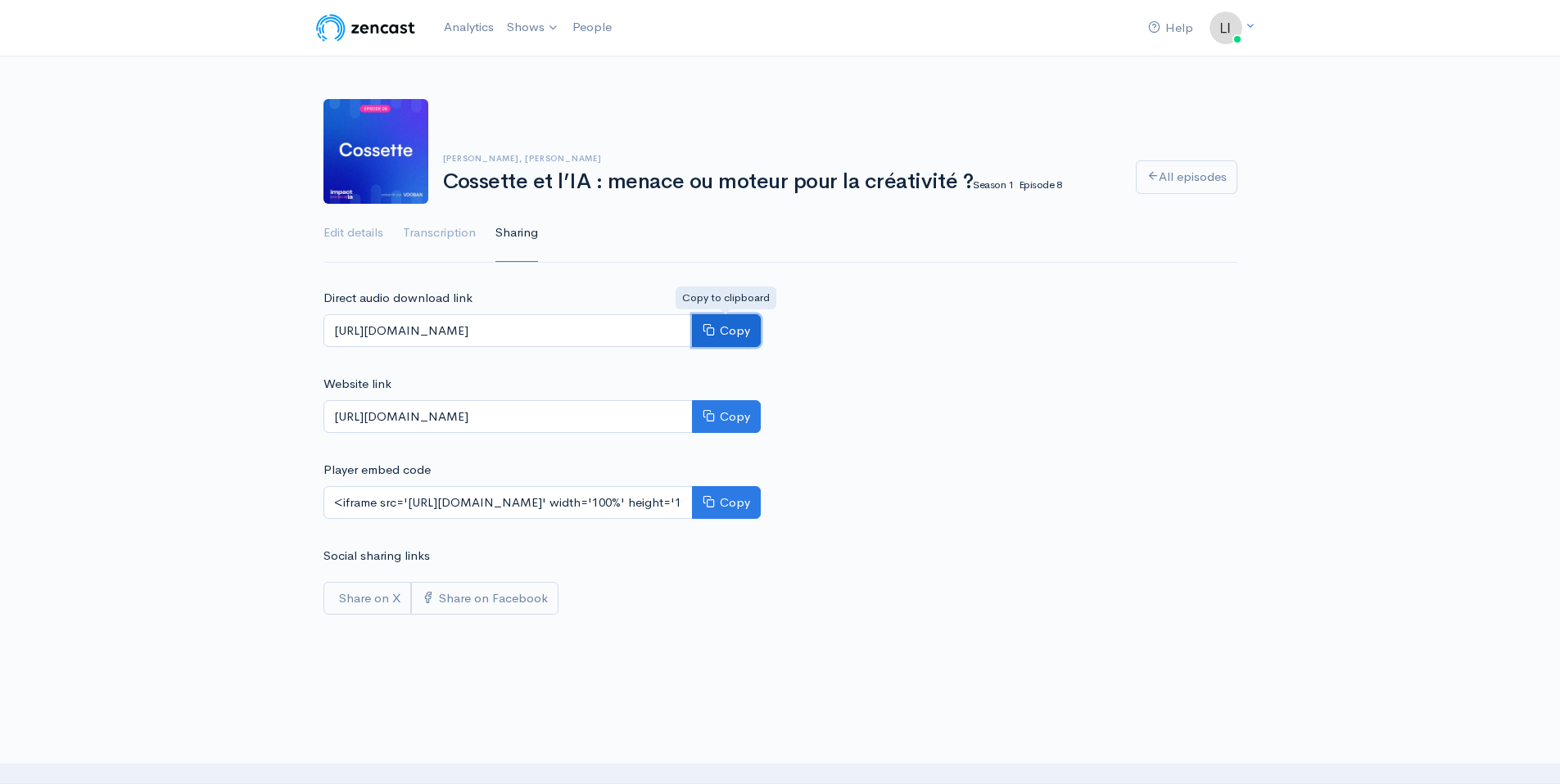
click at [709, 336] on button "Copy" at bounding box center [726, 331] width 69 height 33
click at [893, 420] on div "Direct audio download link https://media.zencast.fm/impact-ai/77e8b5af-41d3-420…" at bounding box center [780, 451] width 934 height 326
click at [932, 509] on div "Direct audio download link https://media.zencast.fm/impact-ai/77e8b5af-41d3-420…" at bounding box center [780, 451] width 934 height 326
